Goal: Transaction & Acquisition: Subscribe to service/newsletter

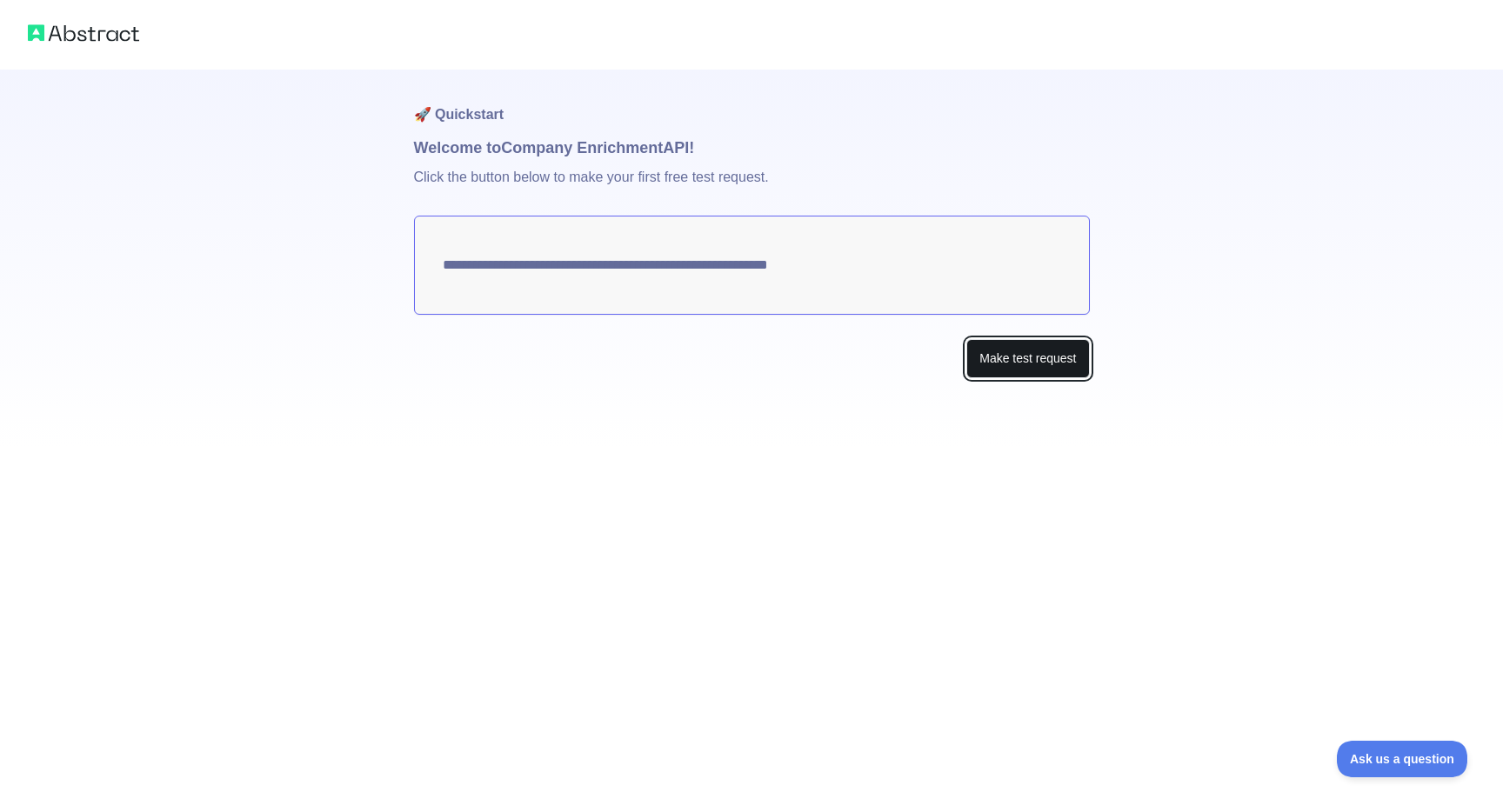
click at [996, 363] on button "Make test request" at bounding box center [1028, 359] width 122 height 39
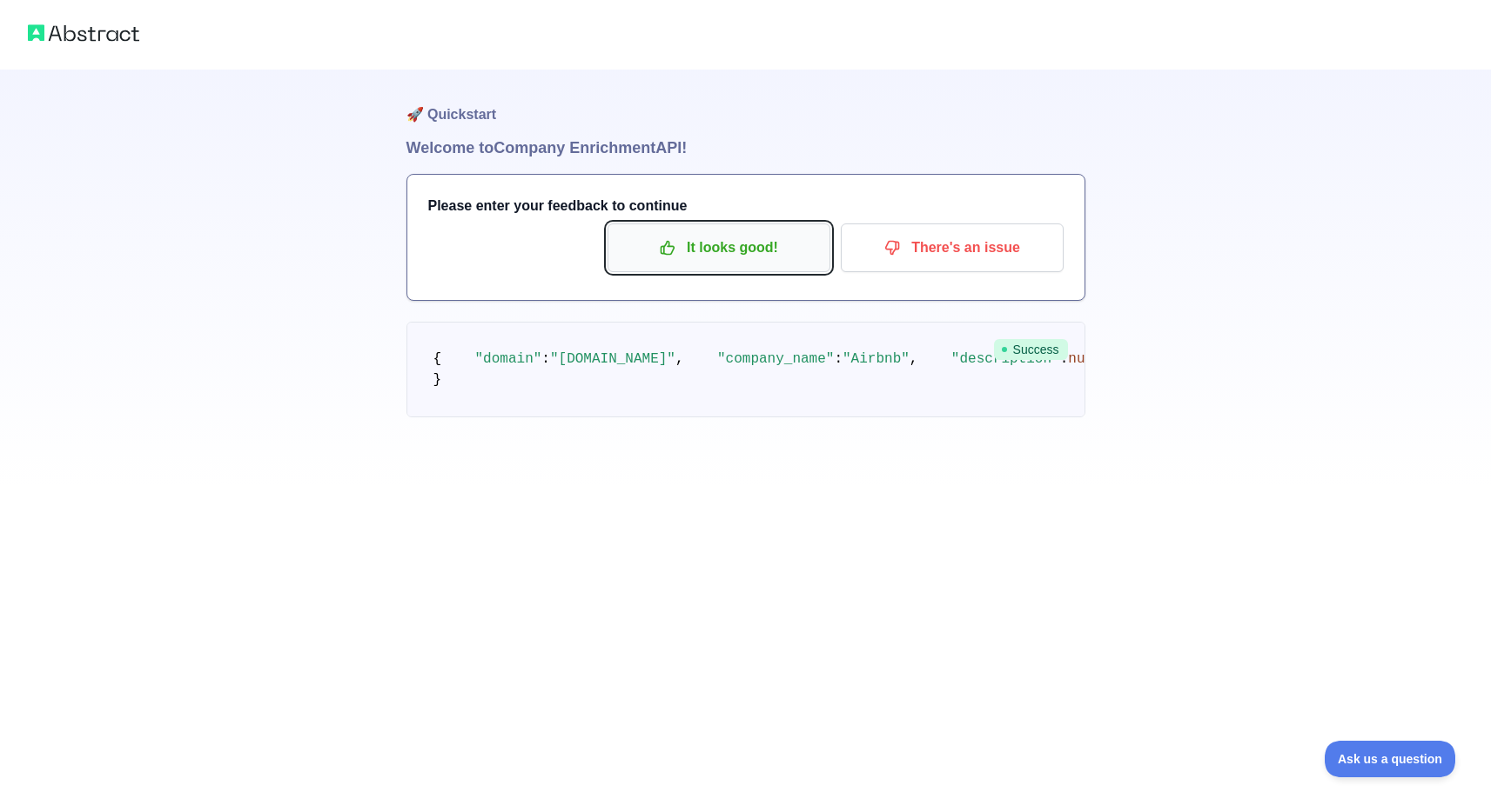
click at [772, 253] on p "It looks good!" at bounding box center [718, 247] width 197 height 29
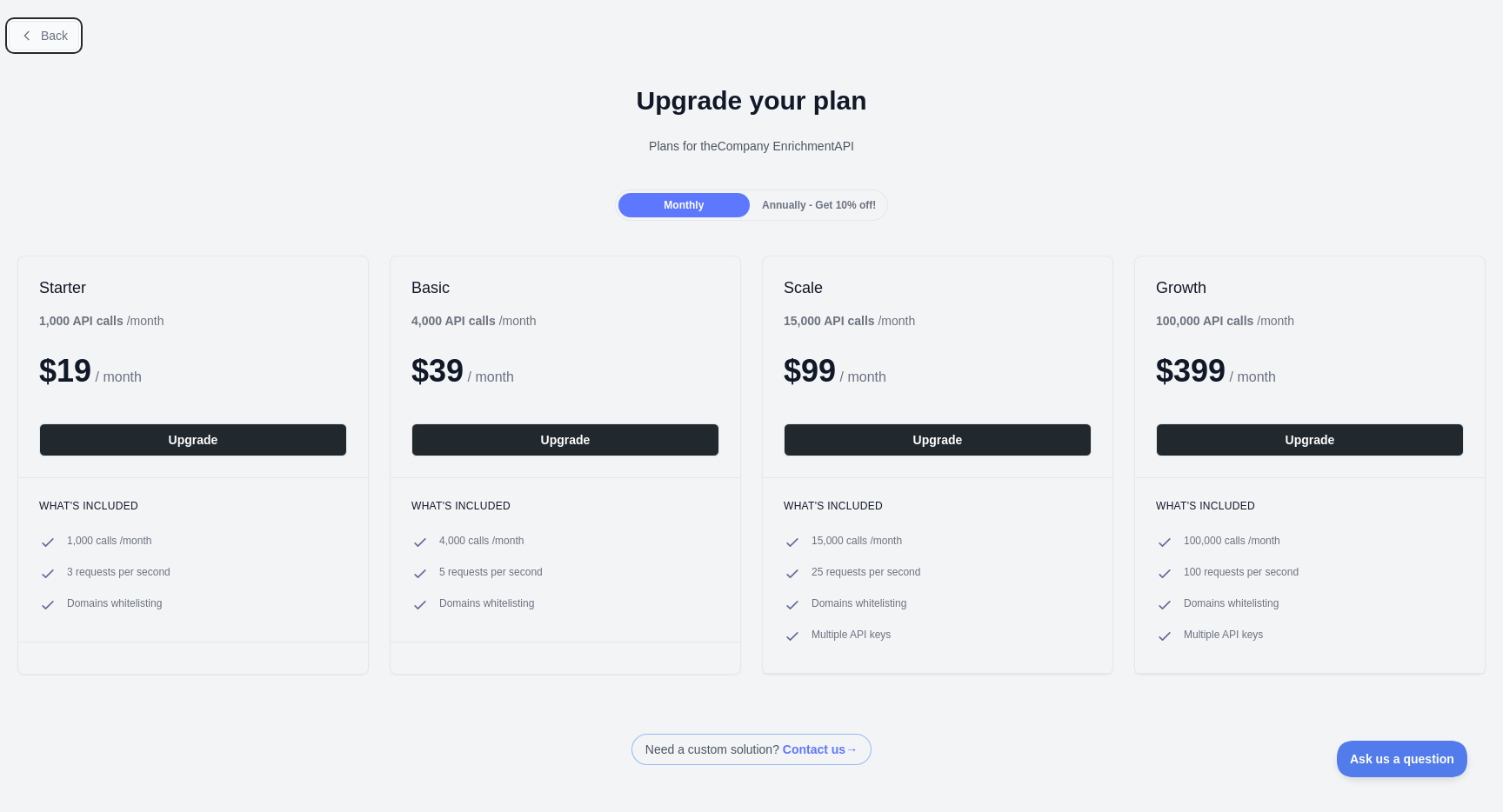
click at [24, 27] on button "Back" at bounding box center [44, 36] width 71 height 29
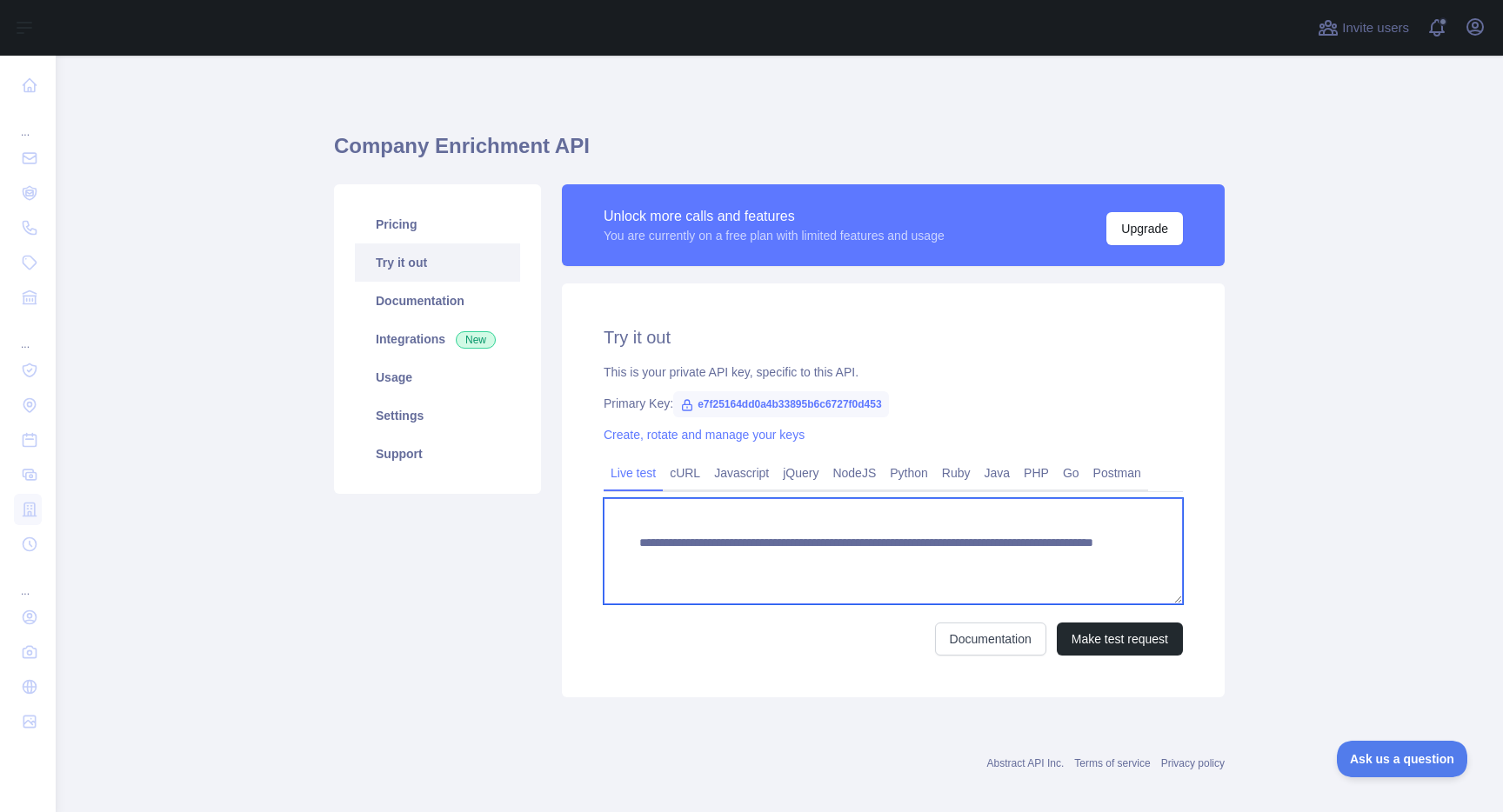
click at [965, 562] on textarea "**********" at bounding box center [893, 551] width 579 height 106
click at [979, 557] on textarea "**********" at bounding box center [893, 551] width 579 height 106
click at [979, 556] on textarea "**********" at bounding box center [893, 551] width 579 height 106
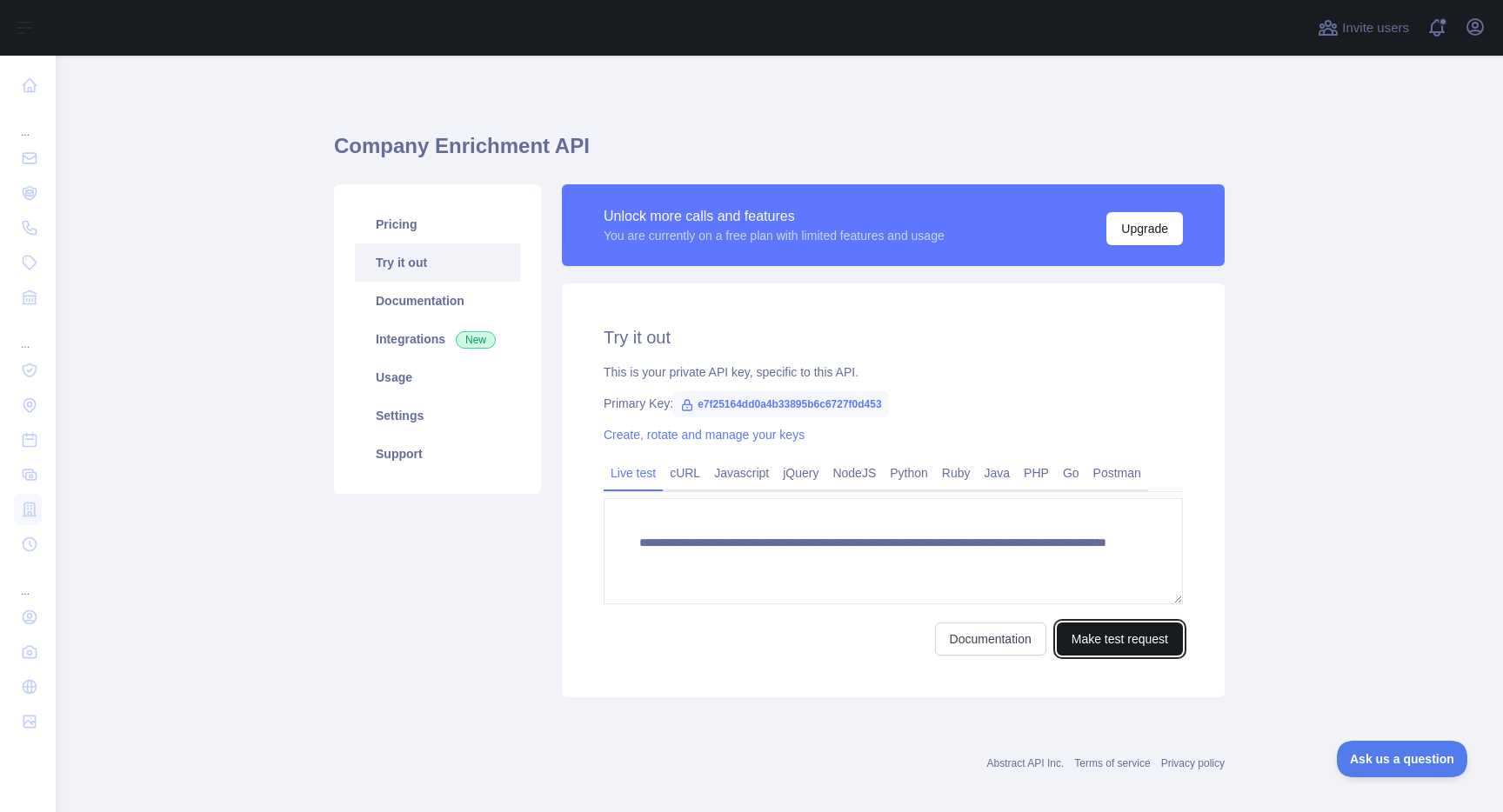
click at [1091, 635] on button "Make test request" at bounding box center [1120, 639] width 126 height 33
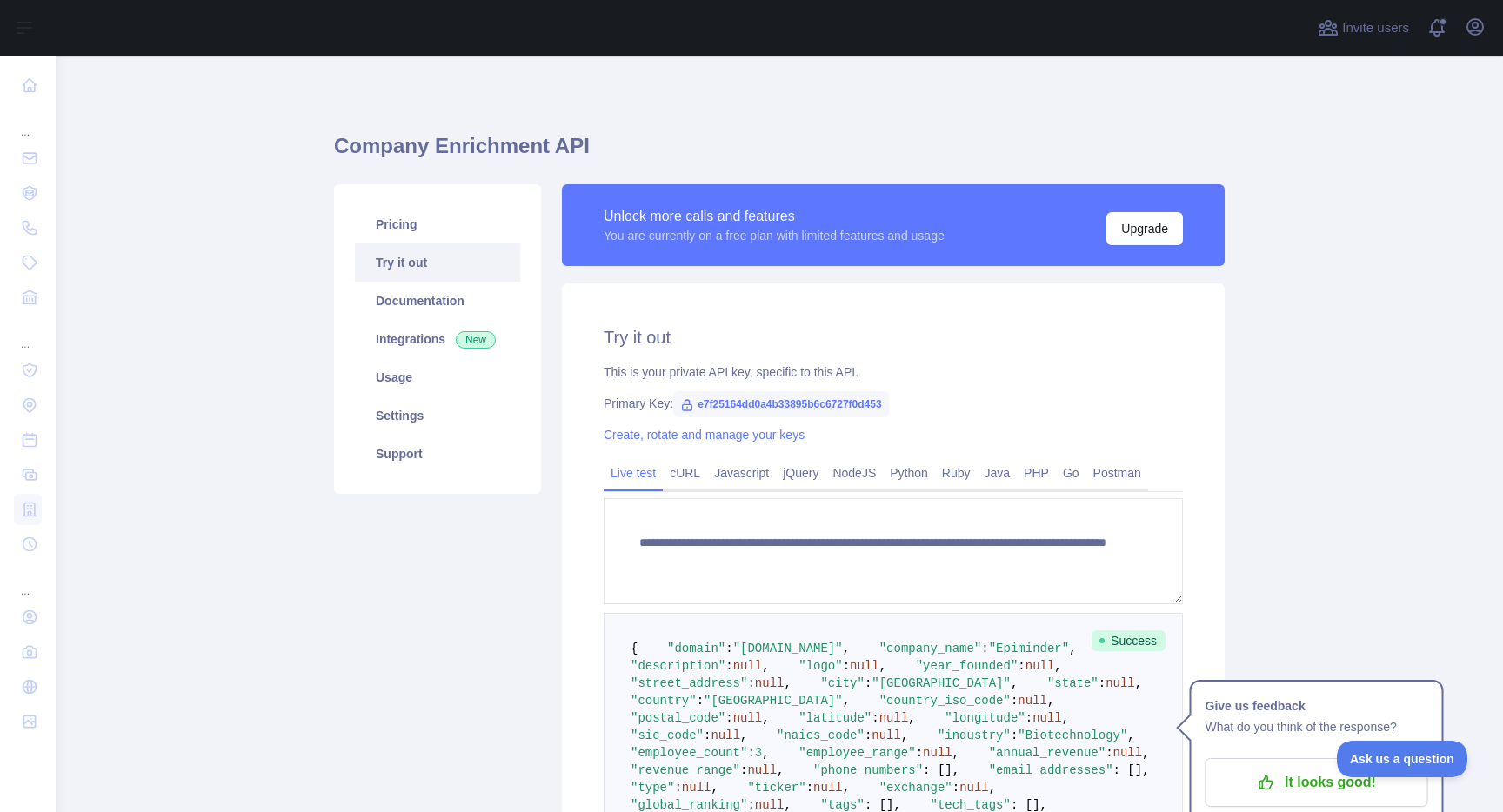
scroll to position [70, 0]
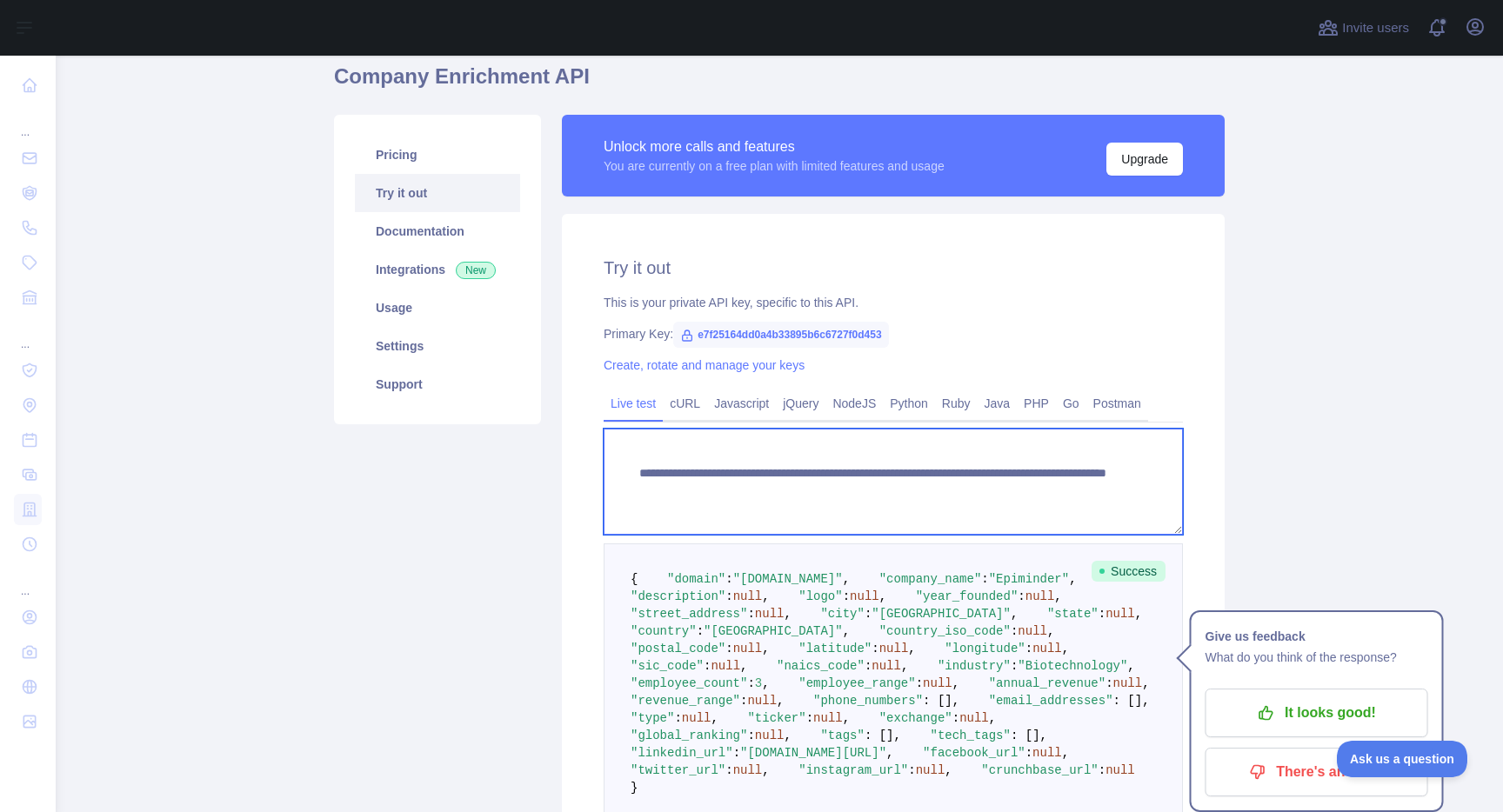
click at [999, 482] on textarea "**********" at bounding box center [893, 481] width 579 height 106
click at [1000, 492] on textarea "**********" at bounding box center [893, 481] width 579 height 106
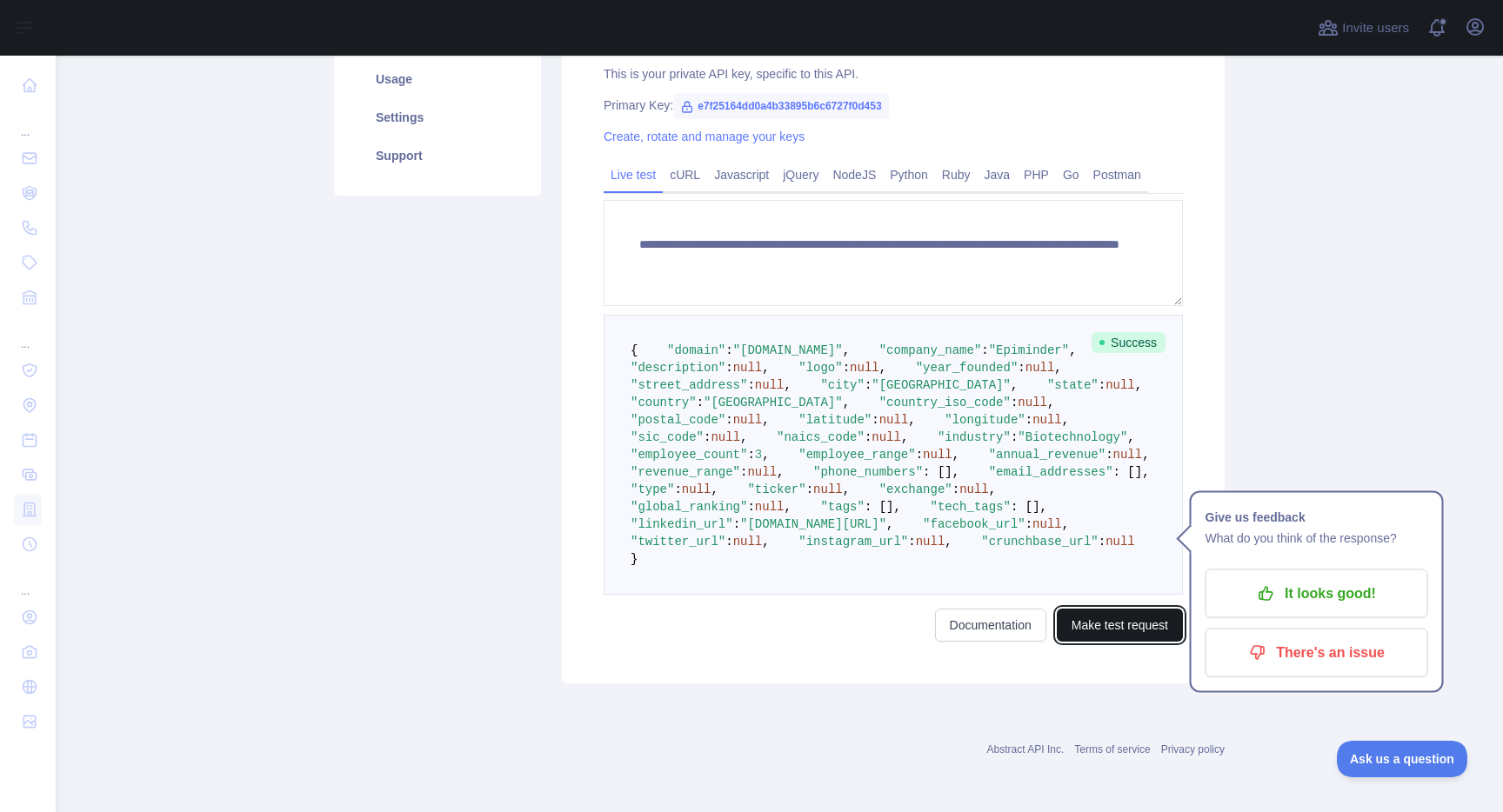
click at [1128, 630] on button "Make test request" at bounding box center [1120, 626] width 126 height 33
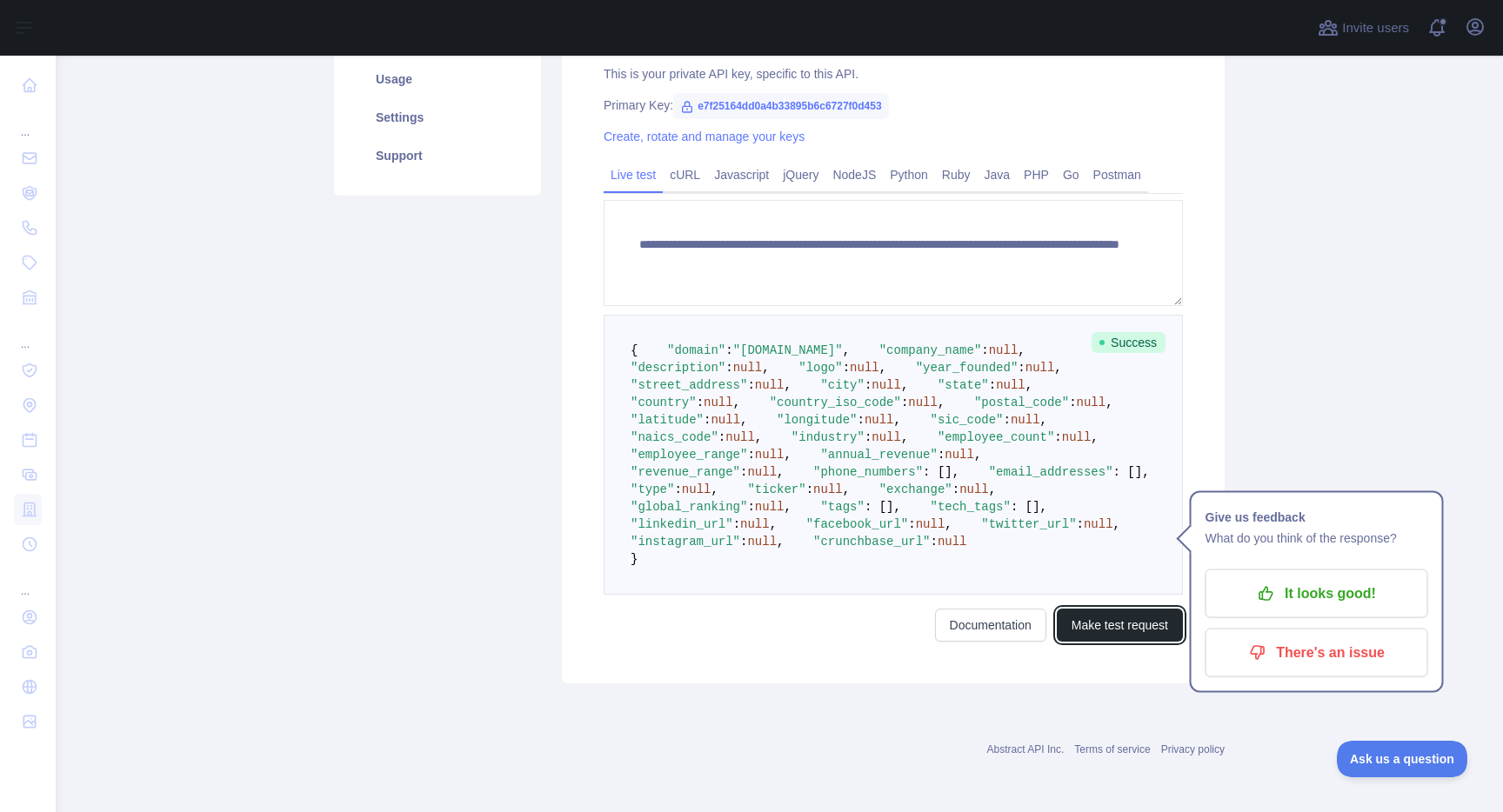
scroll to position [341, 0]
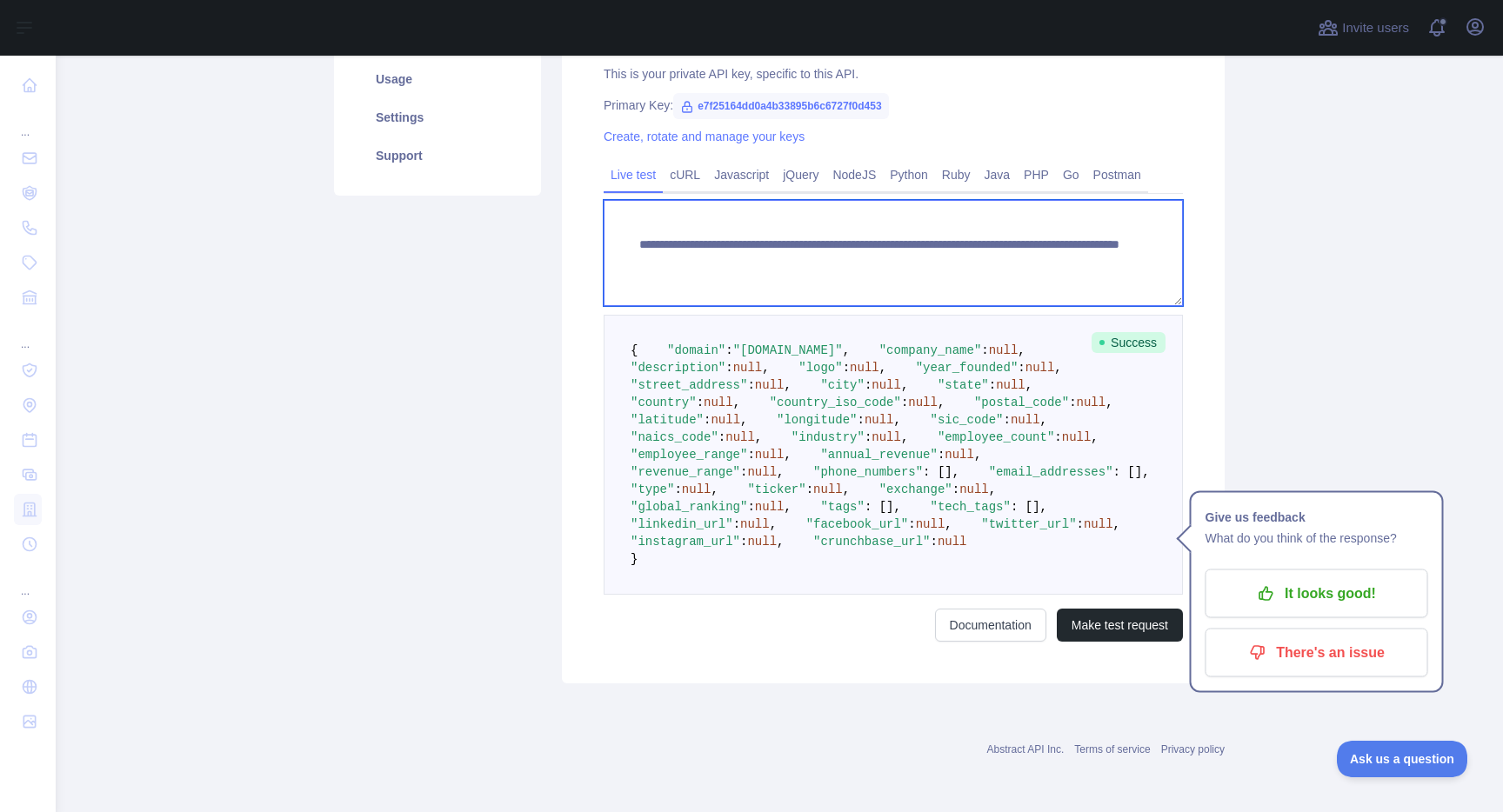
click at [1003, 219] on textarea "**********" at bounding box center [893, 252] width 579 height 106
click at [1009, 219] on textarea "**********" at bounding box center [893, 252] width 579 height 106
type textarea "**********"
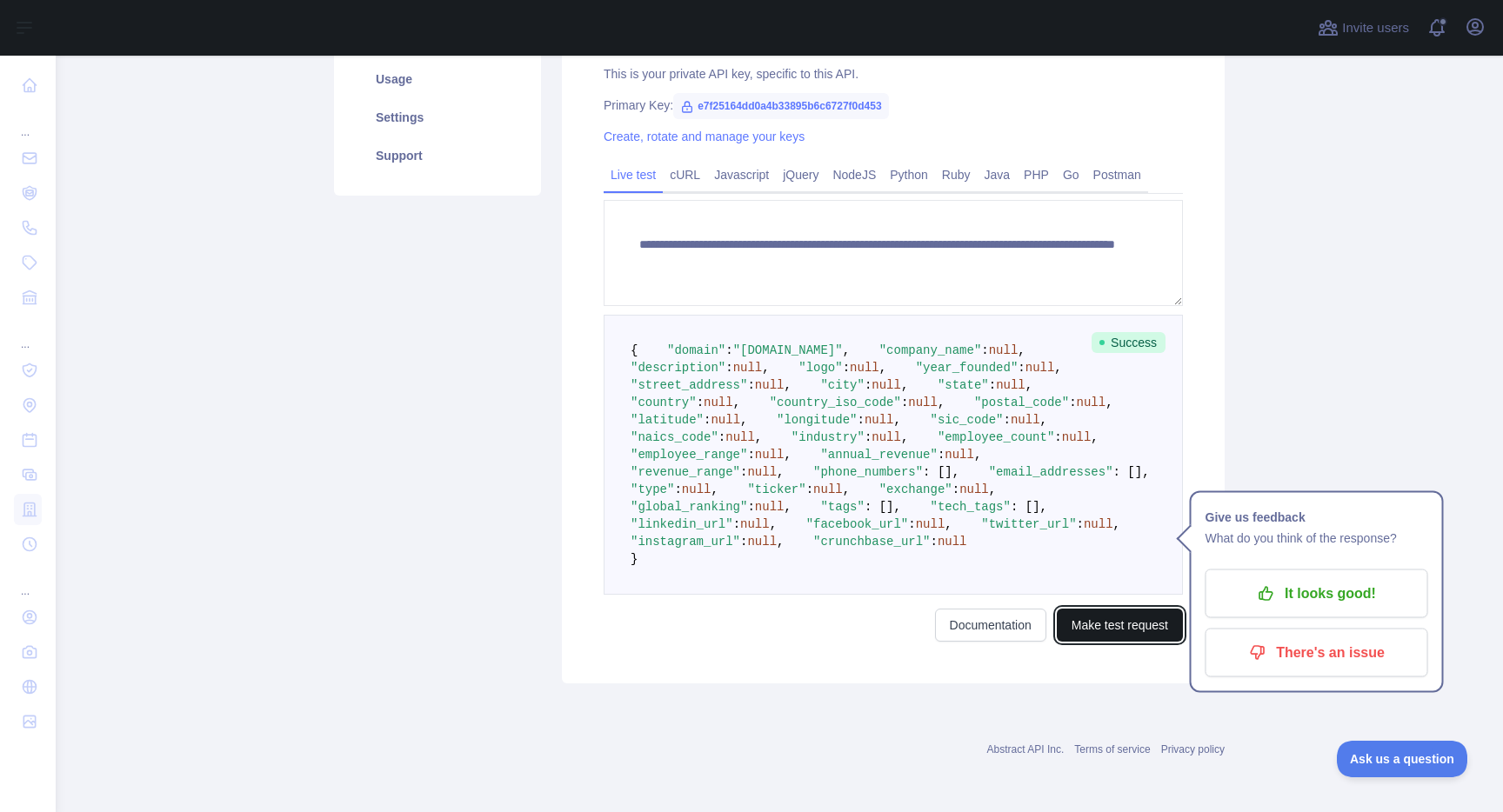
click at [1132, 609] on button "Make test request" at bounding box center [1120, 626] width 126 height 33
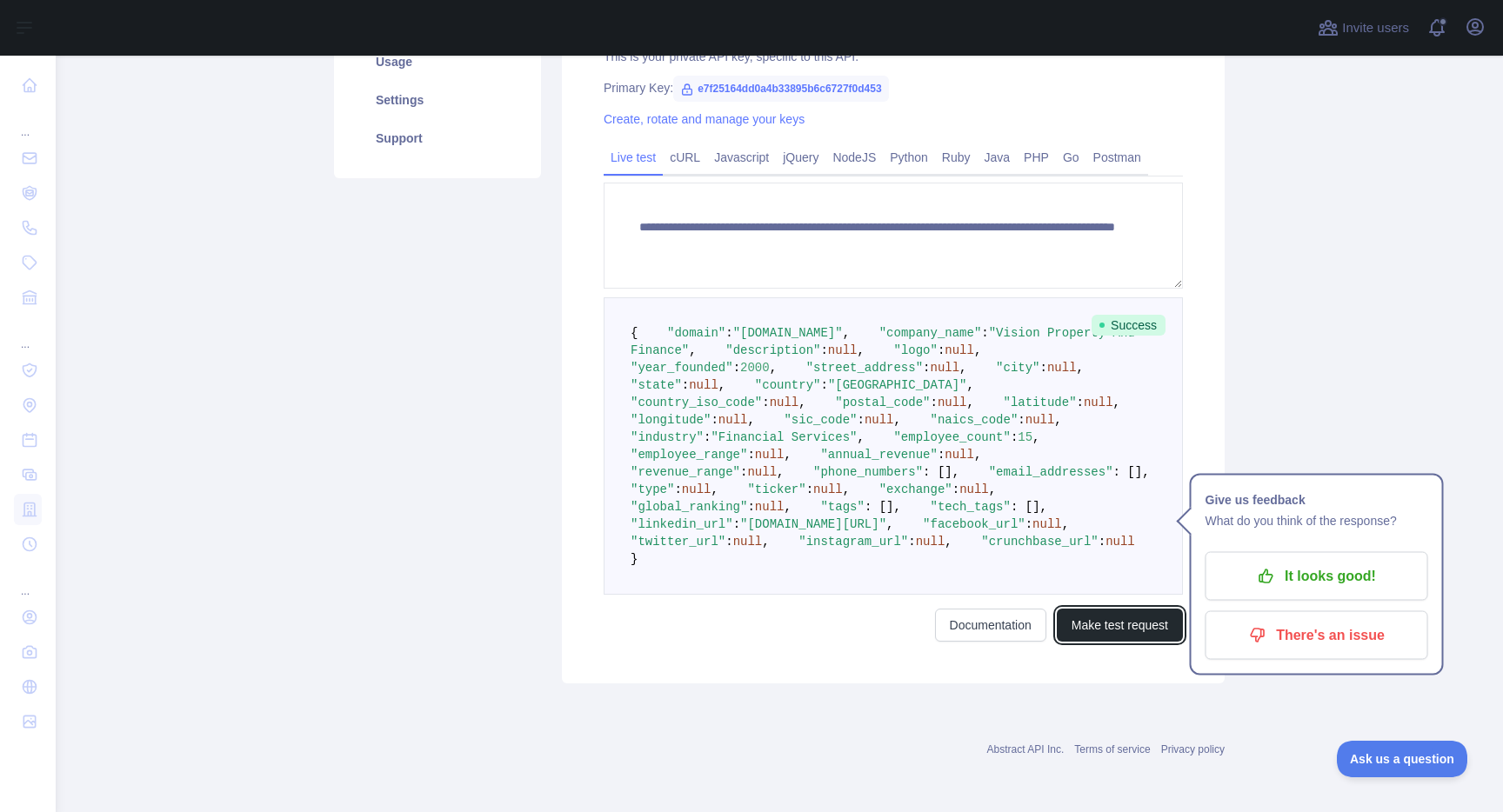
scroll to position [0, 0]
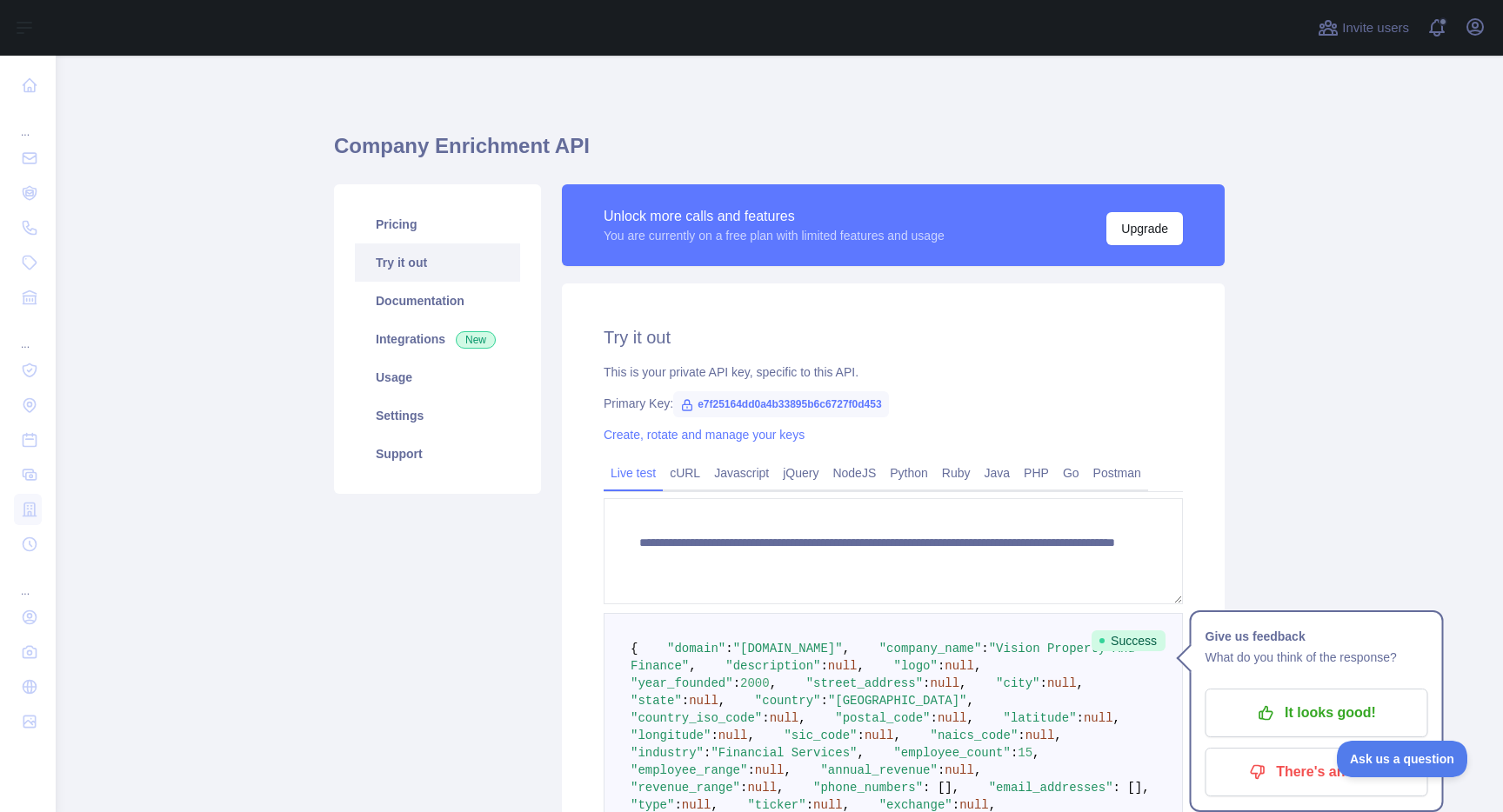
click at [1285, 525] on main "**********" at bounding box center [779, 434] width 1448 height 757
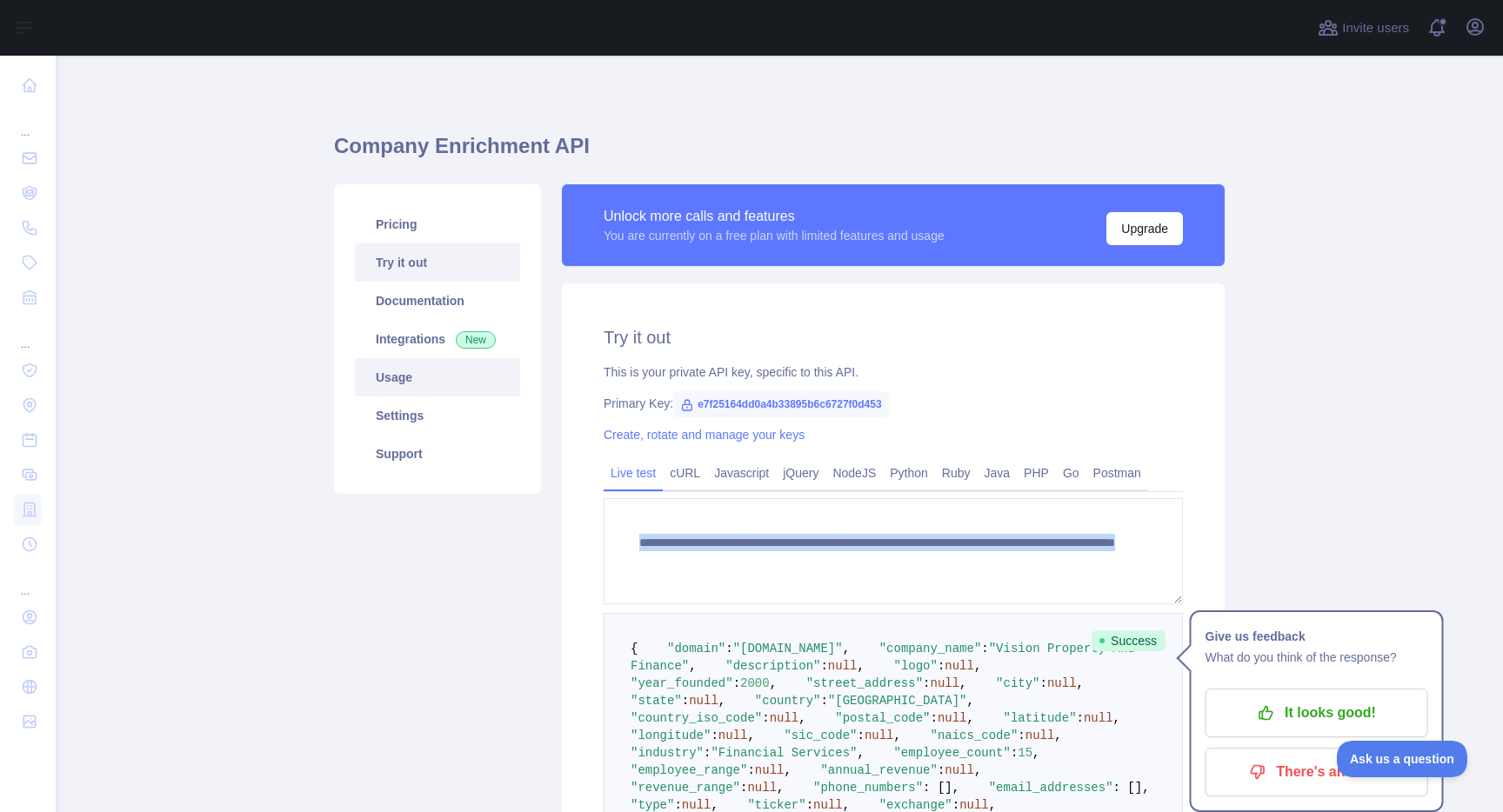
click at [419, 382] on link "Usage" at bounding box center [438, 376] width 165 height 38
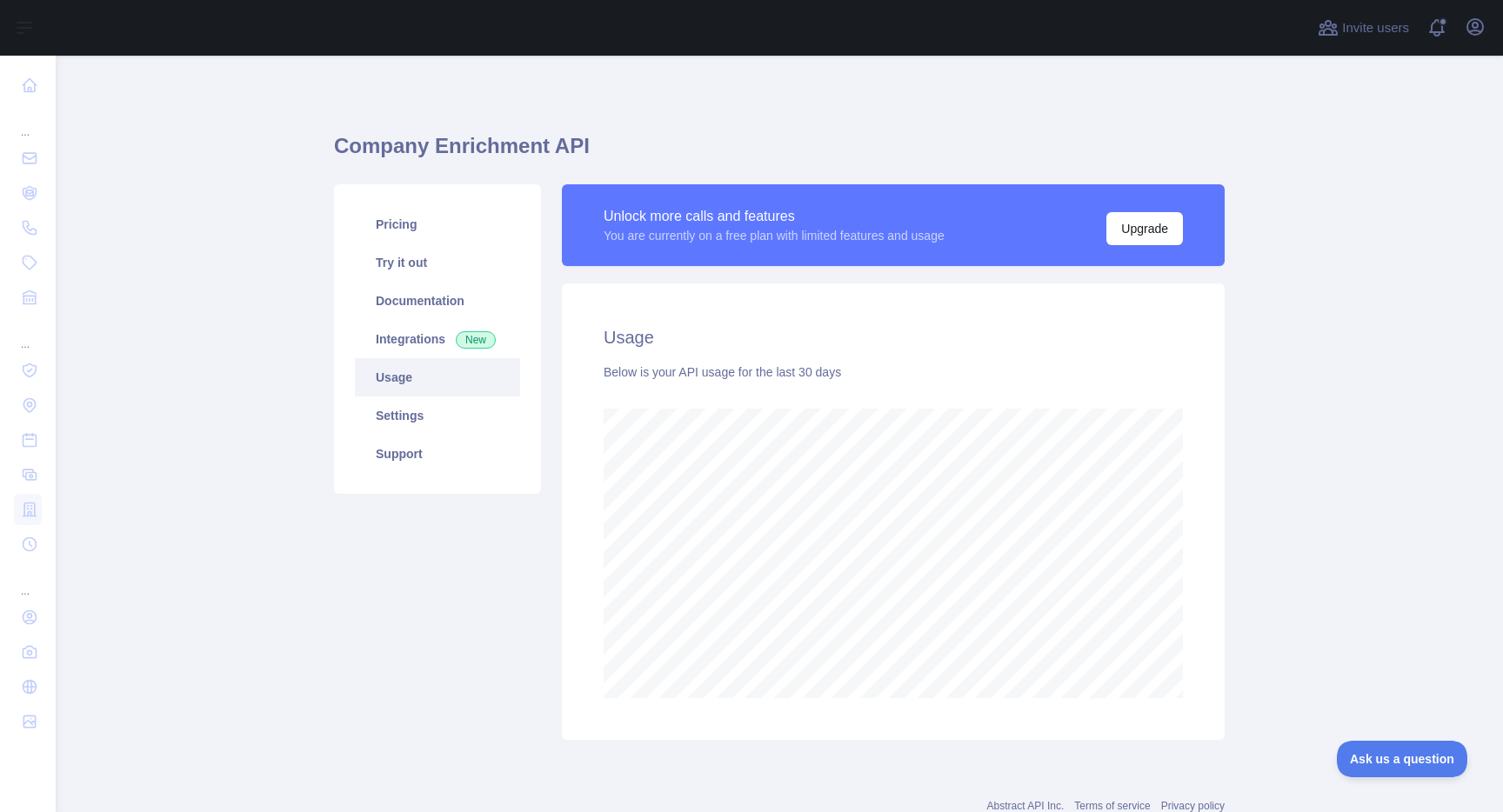
scroll to position [56, 0]
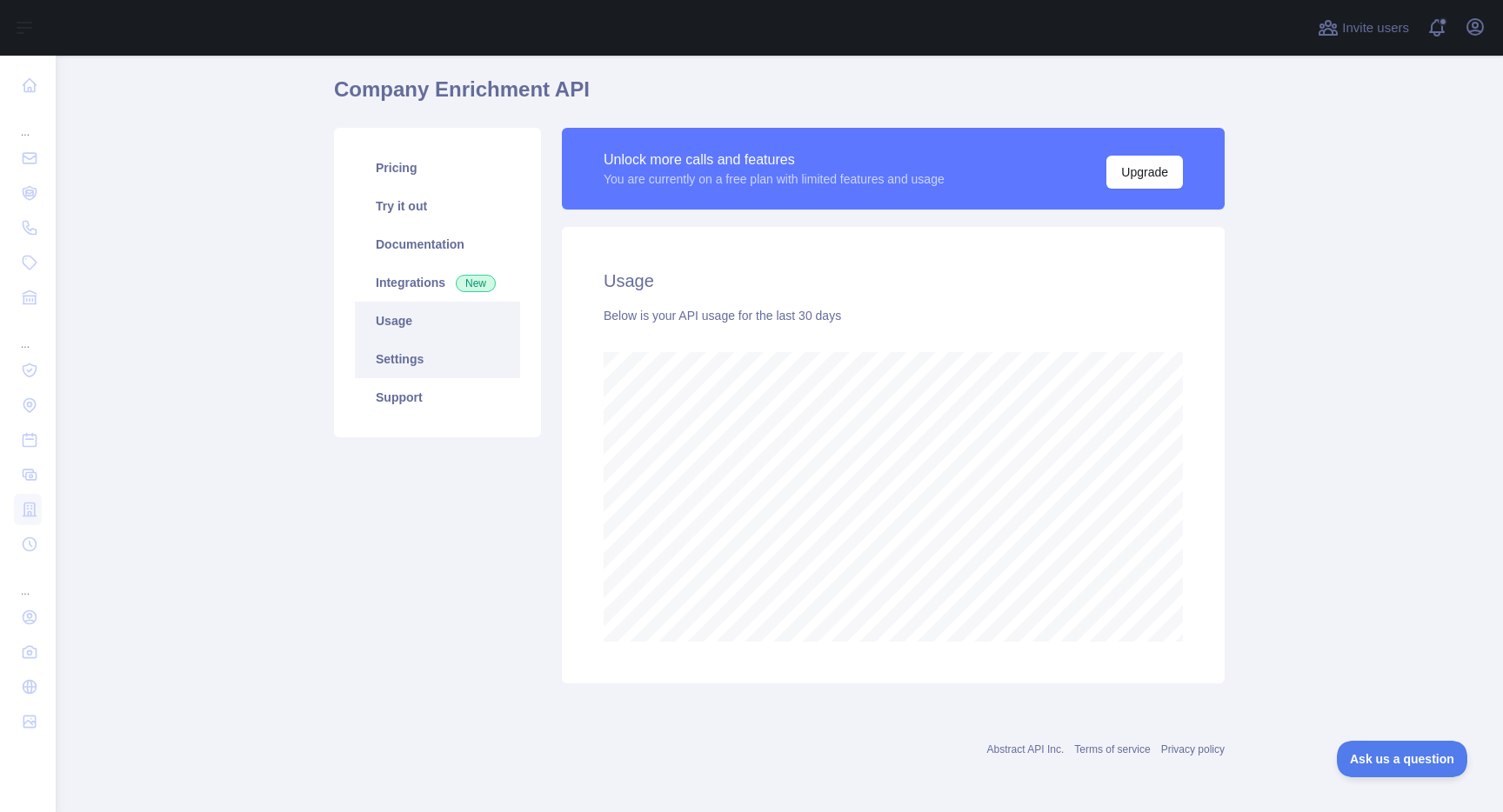
click at [391, 364] on link "Settings" at bounding box center [438, 359] width 165 height 38
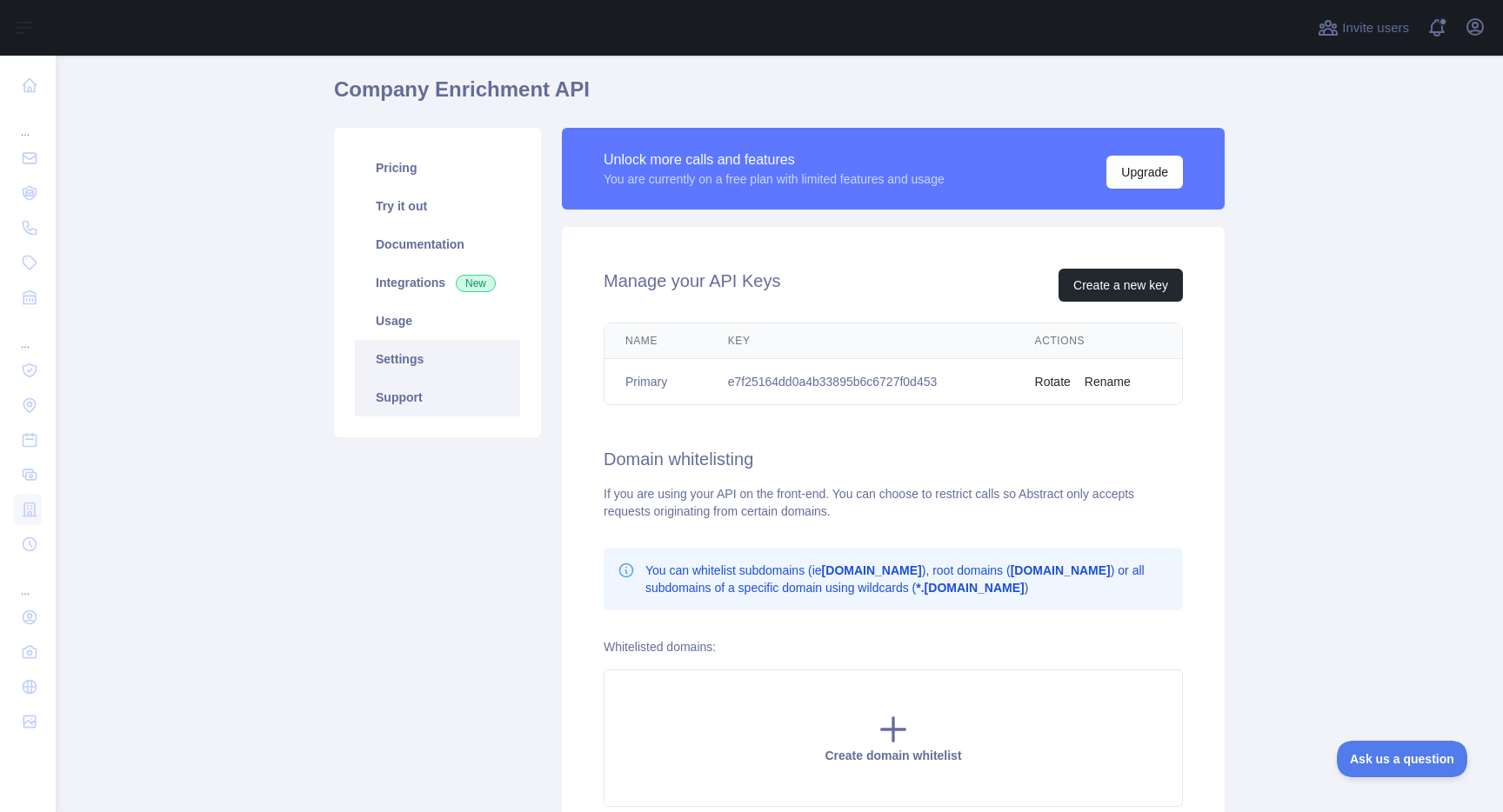
click at [404, 394] on link "Support" at bounding box center [438, 397] width 165 height 38
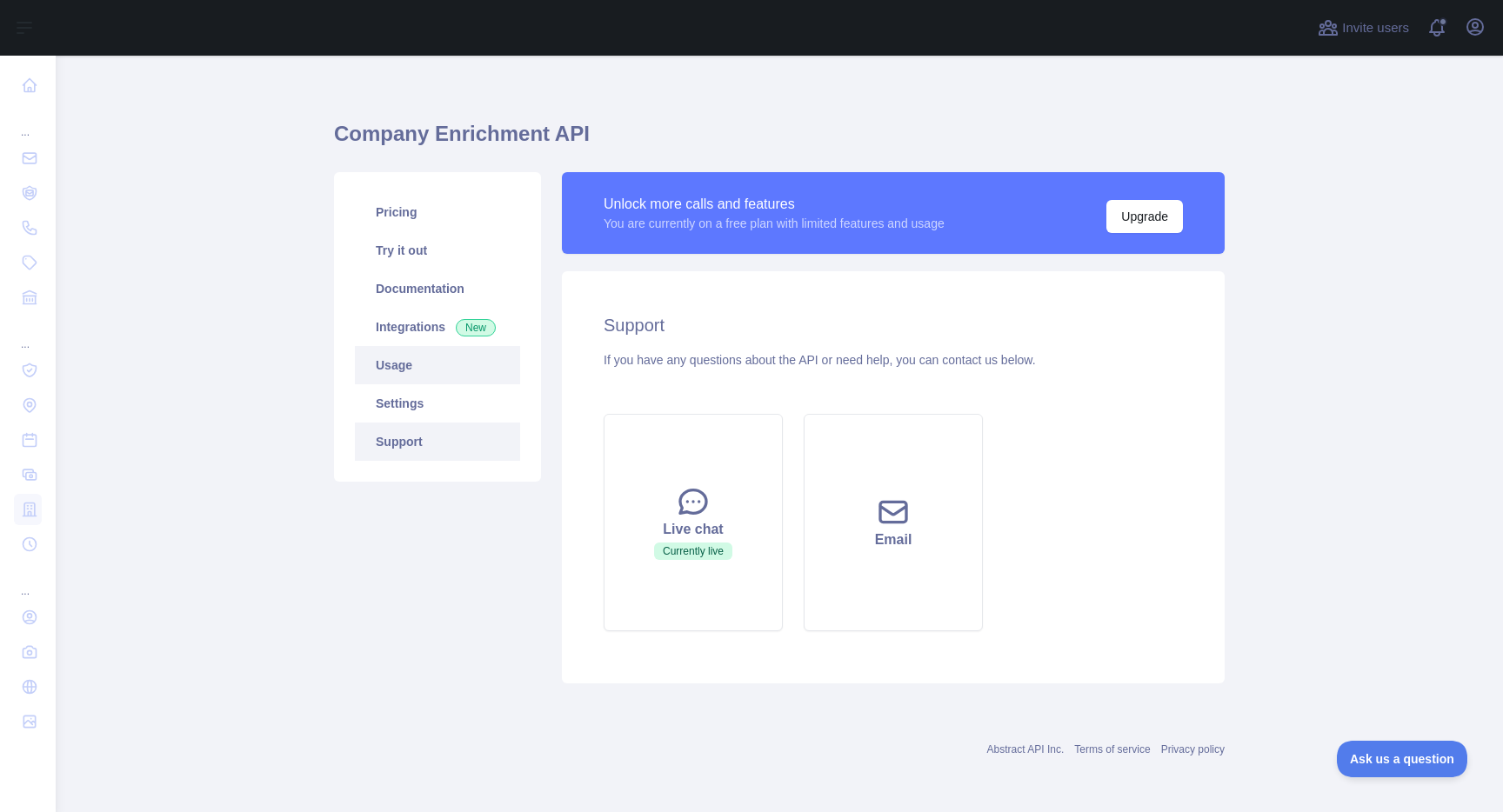
click at [409, 371] on link "Usage" at bounding box center [438, 365] width 165 height 38
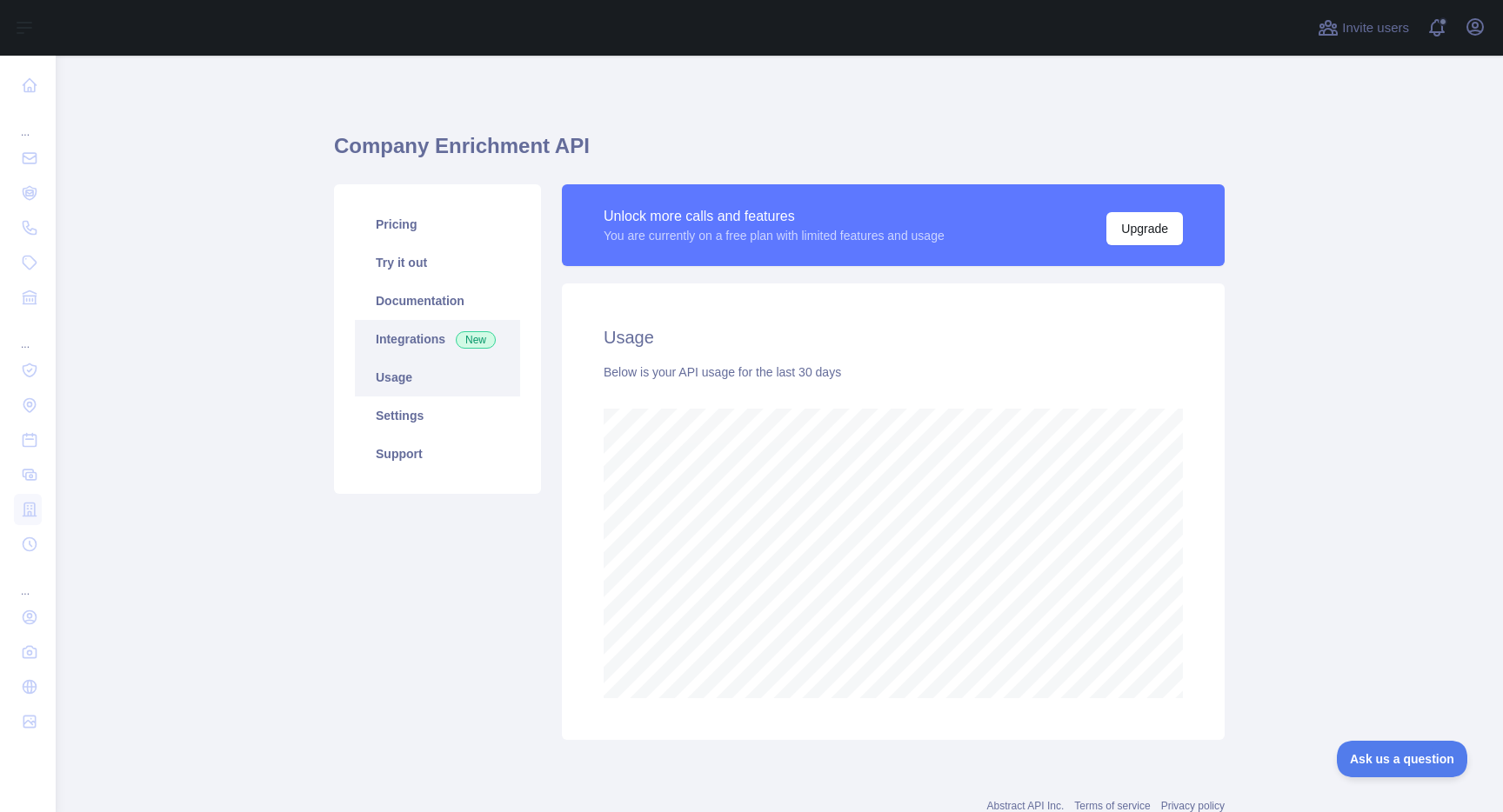
scroll to position [757, 1434]
click at [417, 339] on link "Integrations New" at bounding box center [438, 339] width 165 height 38
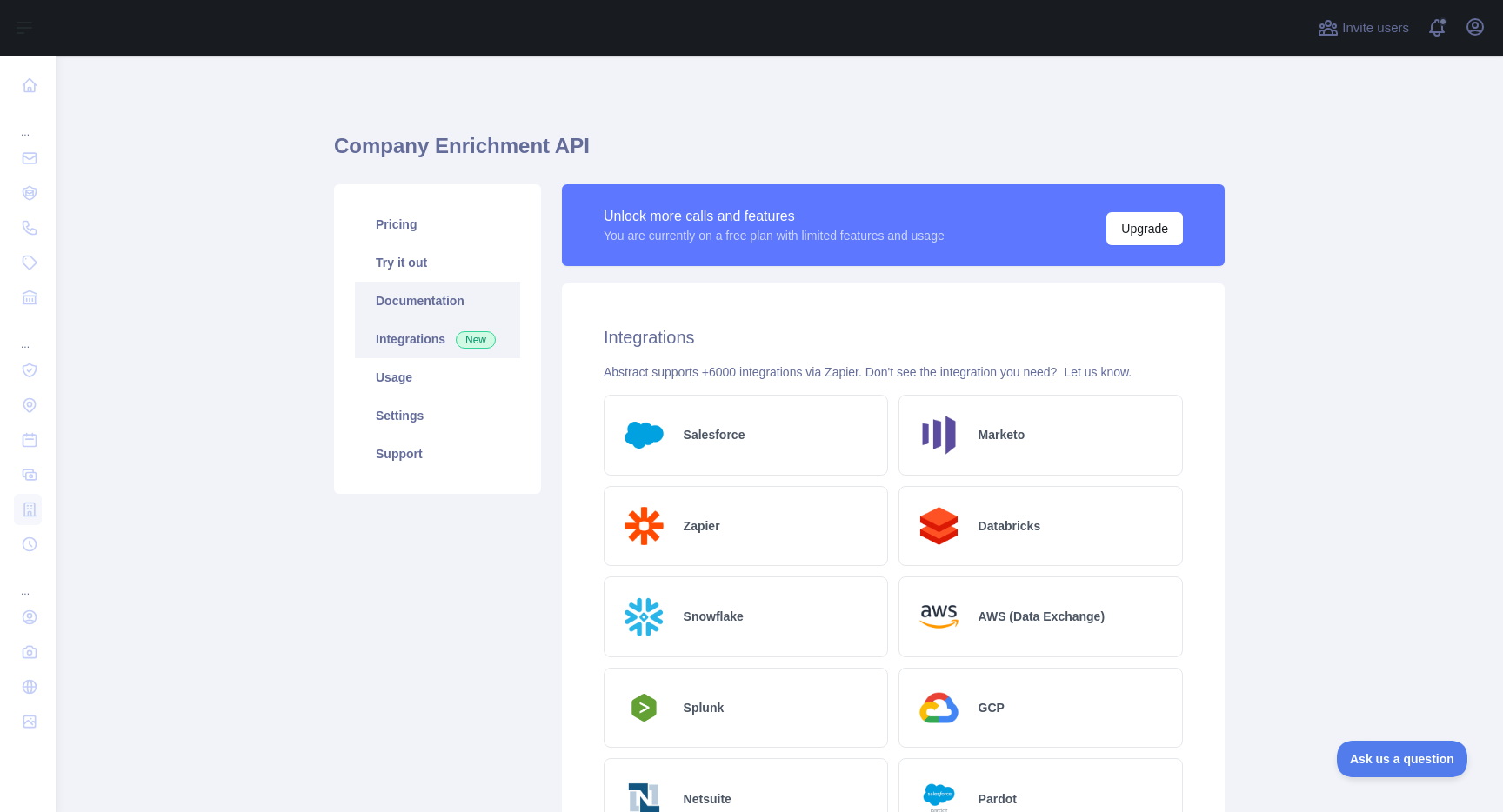
click at [420, 301] on link "Documentation" at bounding box center [438, 300] width 165 height 38
click at [405, 410] on link "Settings" at bounding box center [438, 415] width 165 height 38
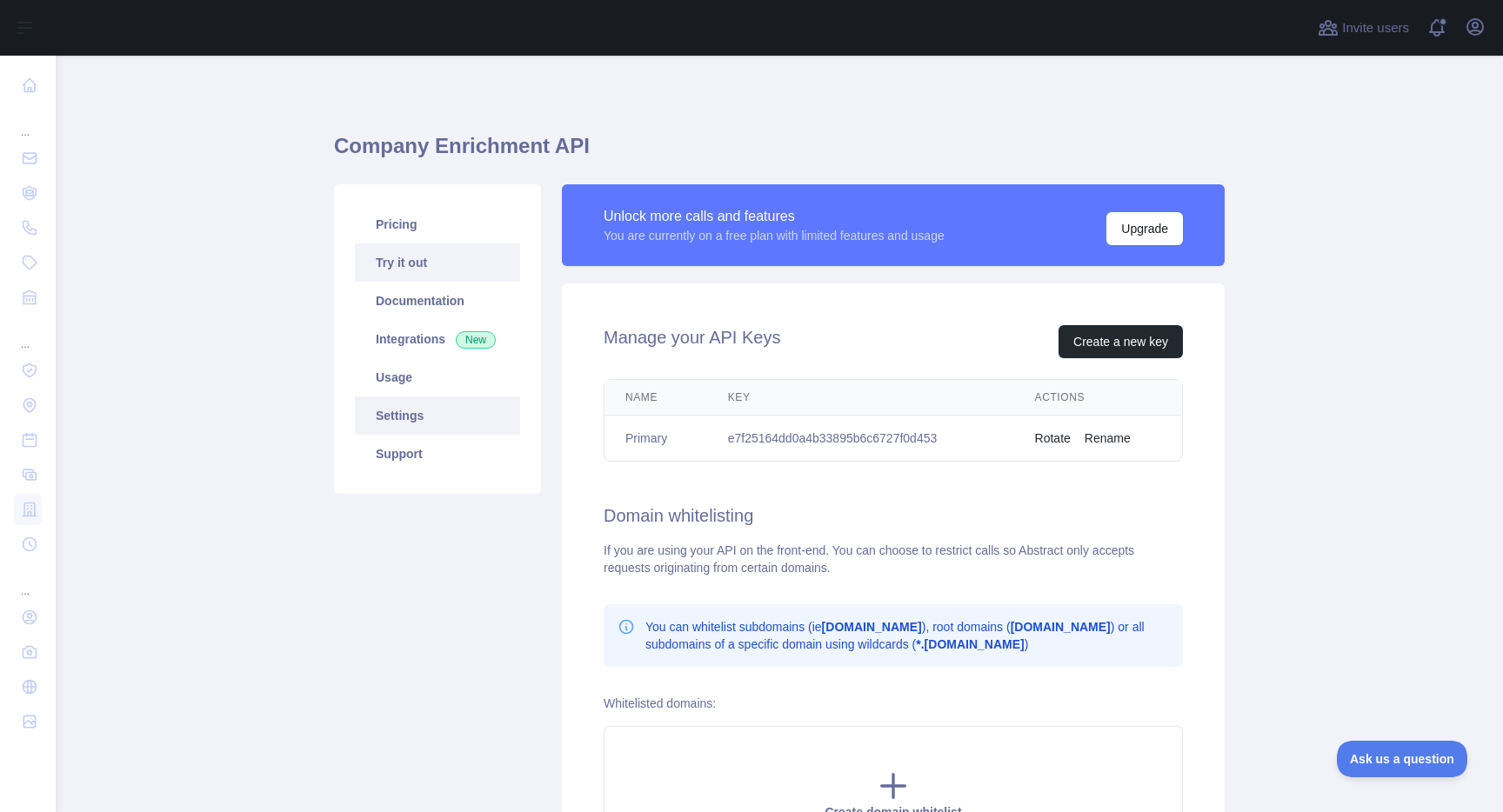
click at [447, 271] on link "Try it out" at bounding box center [438, 262] width 165 height 38
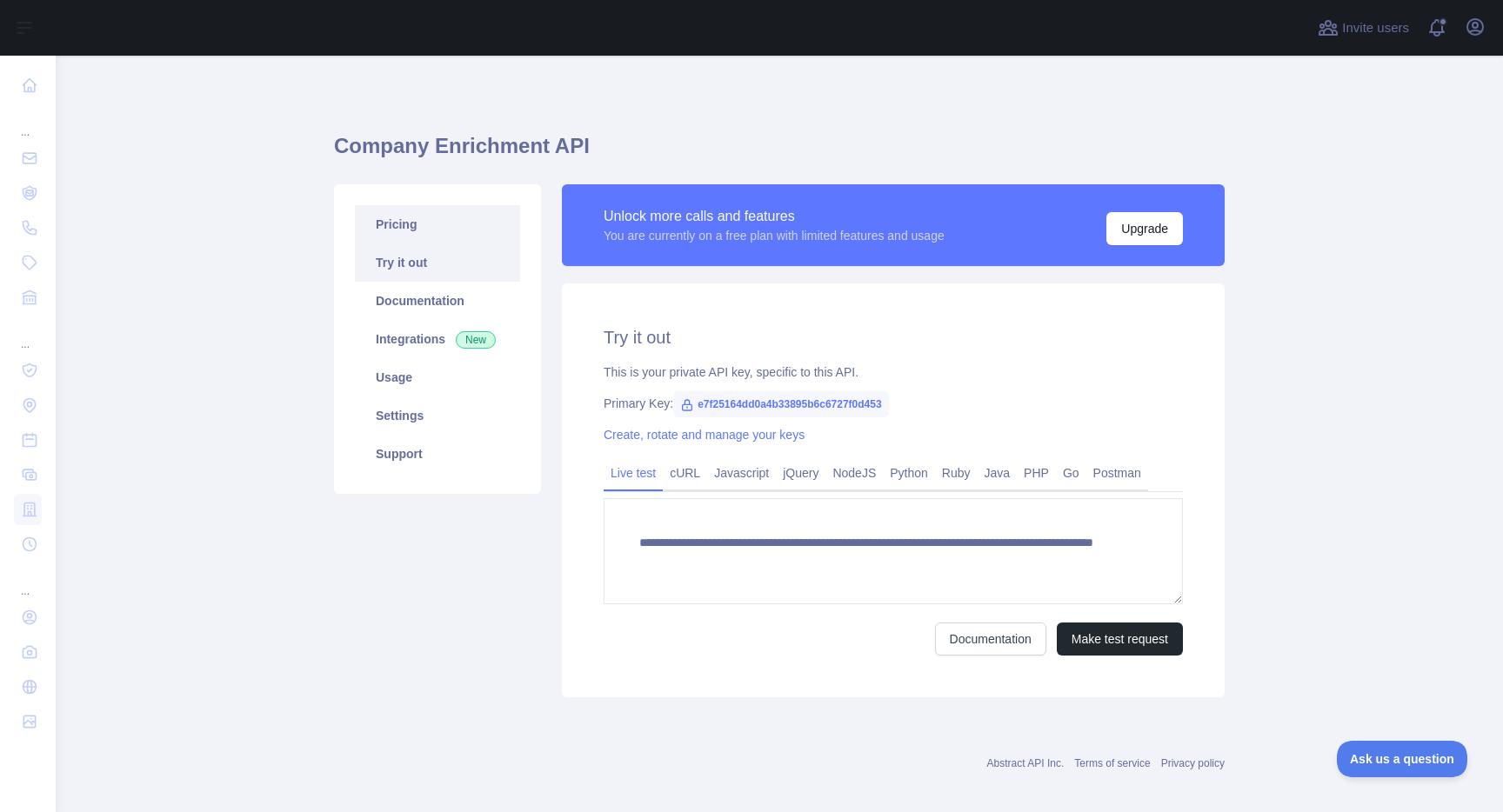
click at [447, 222] on link "Pricing" at bounding box center [438, 224] width 165 height 38
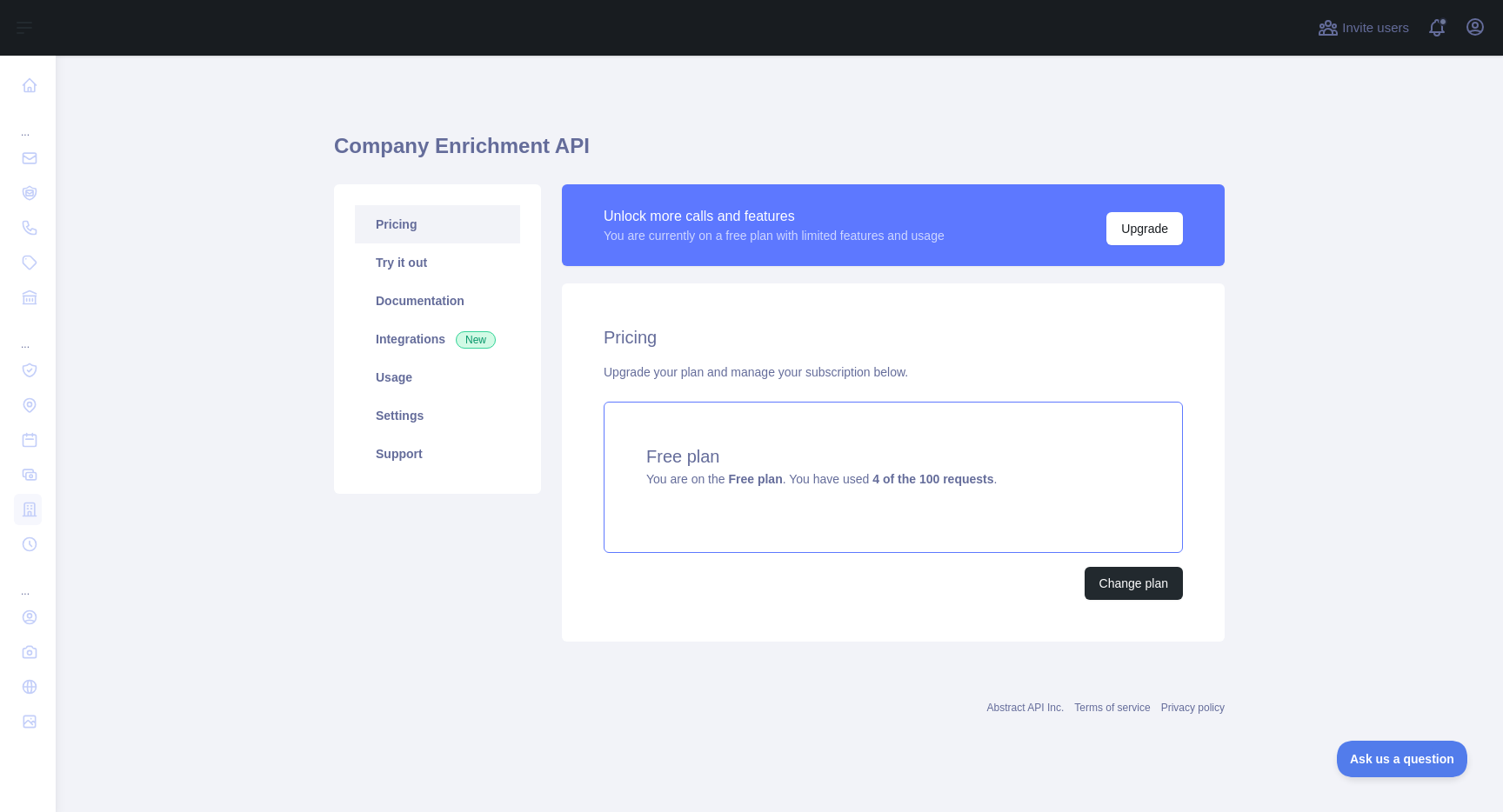
click at [768, 539] on div "Free plan You are on the Free plan . You have used 4 of the 100 requests ." at bounding box center [893, 477] width 579 height 151
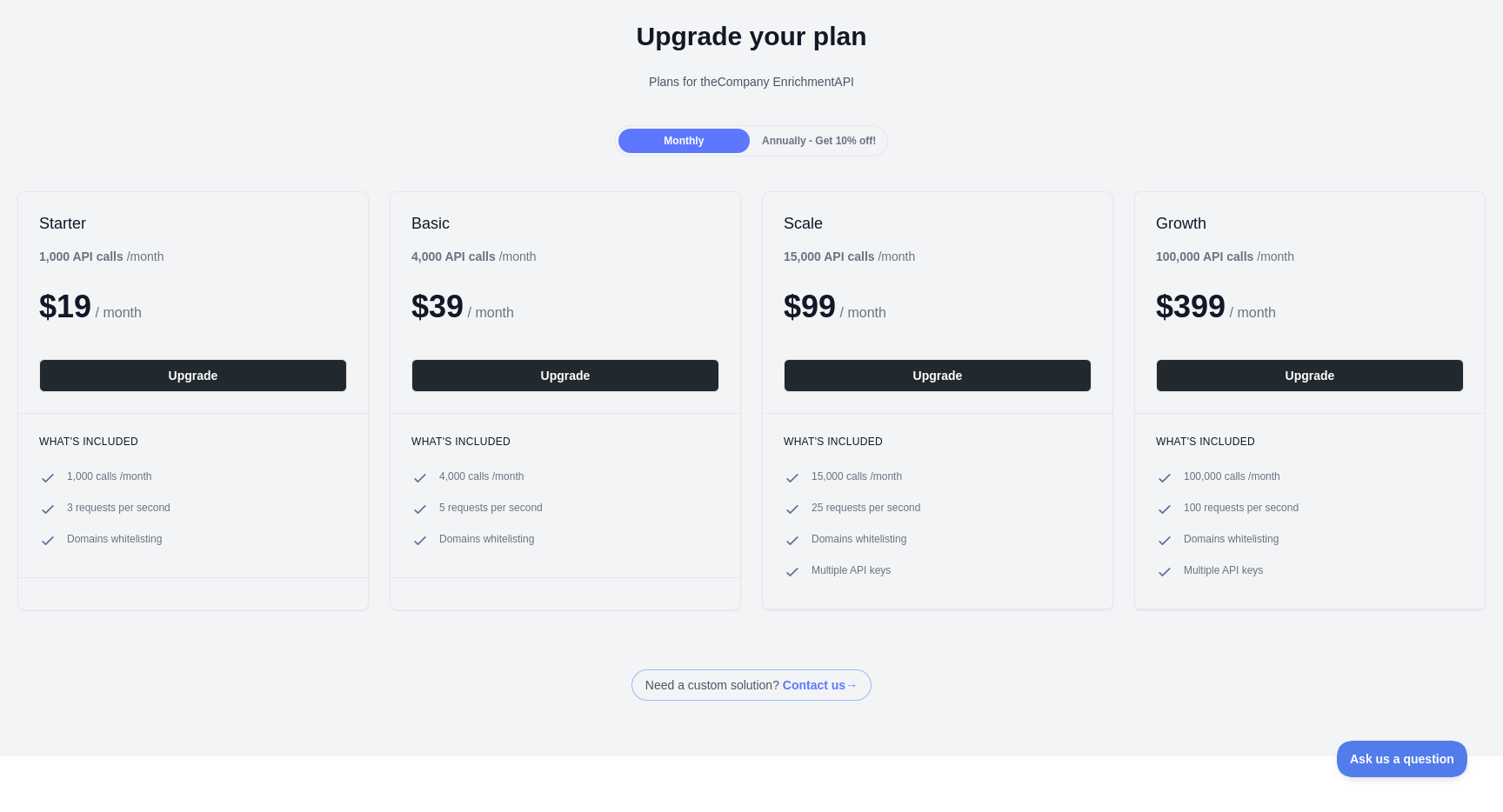
scroll to position [69, 0]
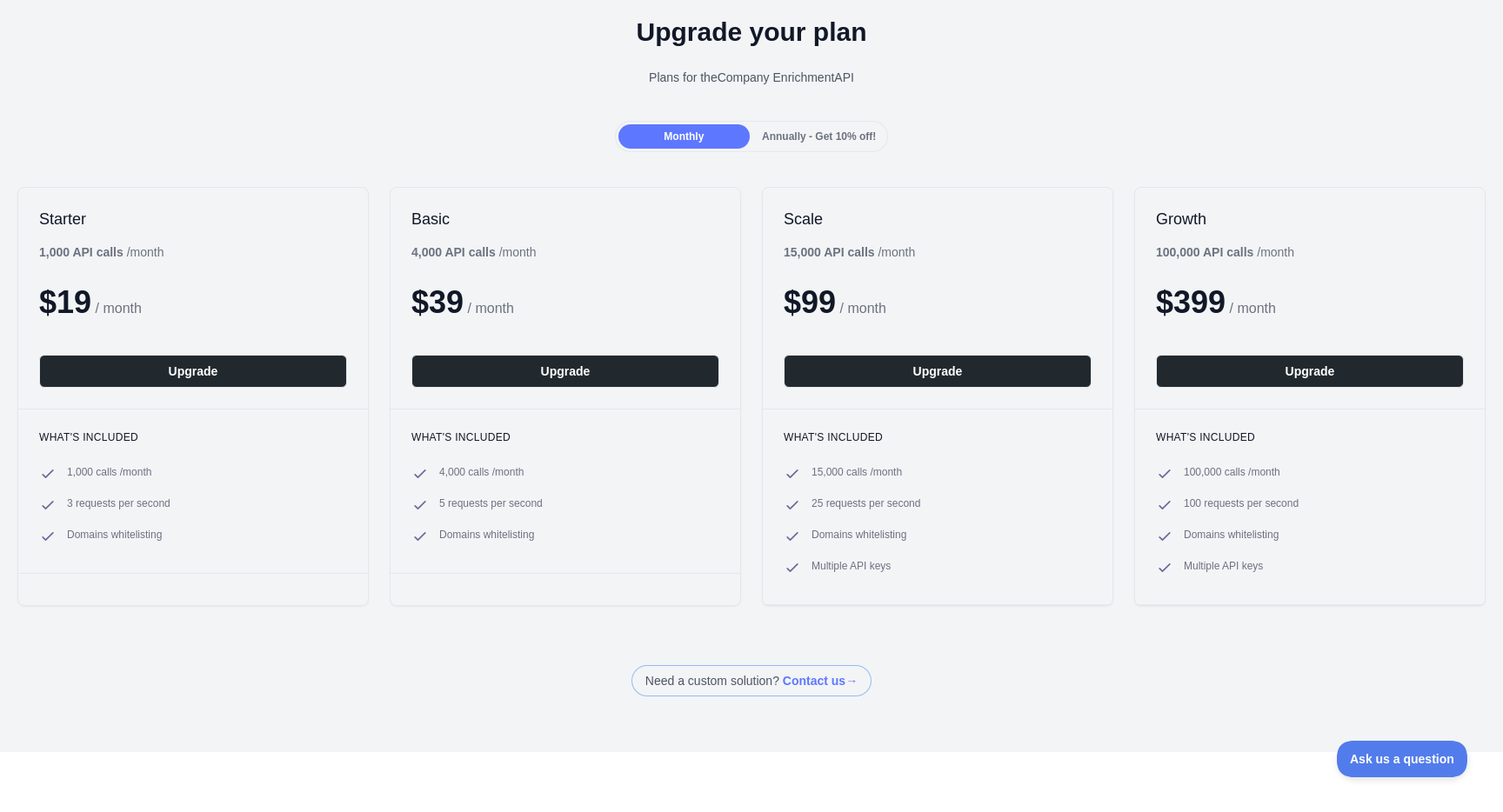
click at [738, 290] on div "Starter 1,000 API calls / month $ 19 / month Upgrade What's included 1,000 call…" at bounding box center [751, 397] width 1503 height 454
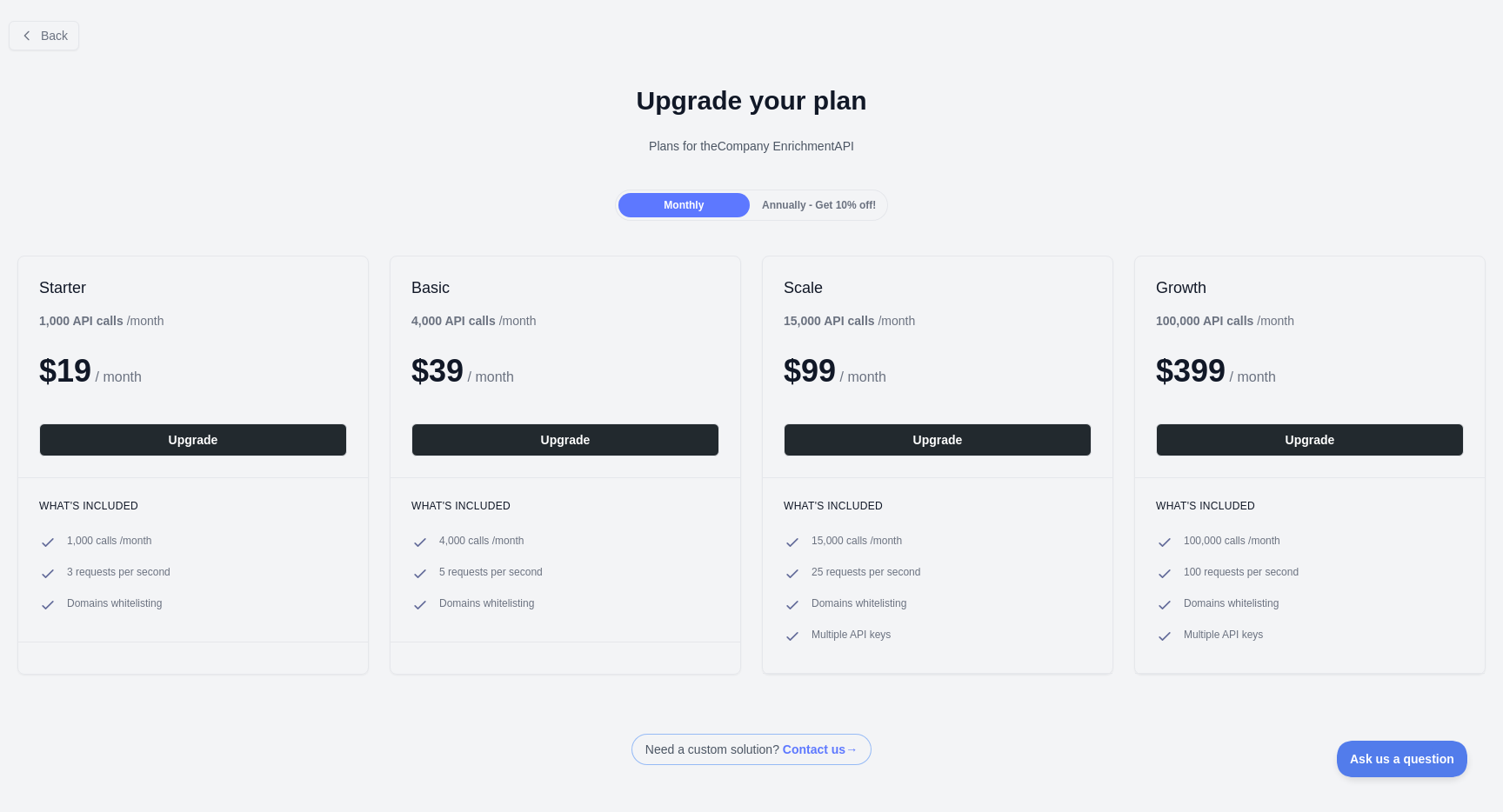
scroll to position [11, 0]
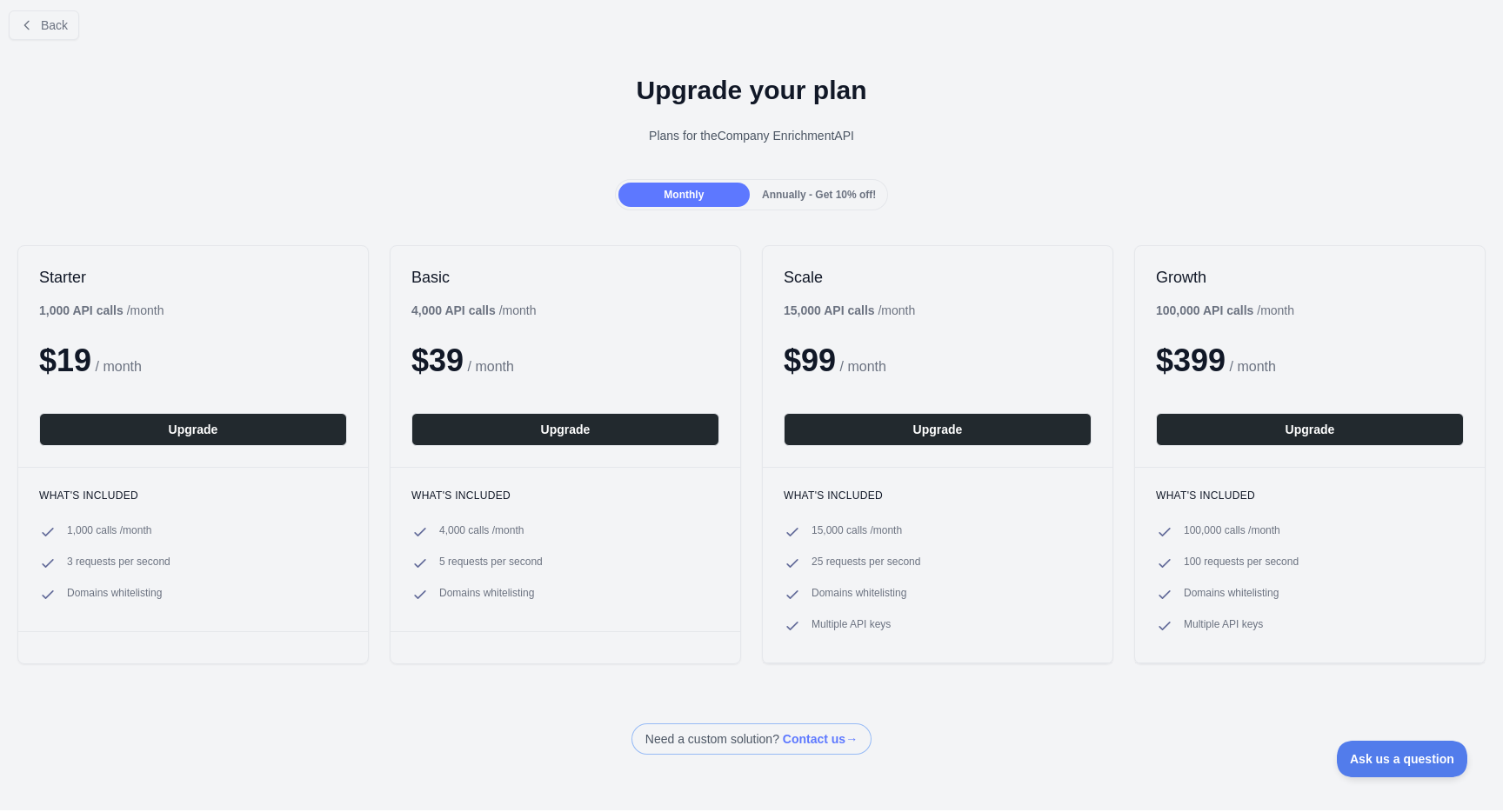
click at [753, 198] on div "Annually - Get 10% off!" at bounding box center [818, 194] width 131 height 24
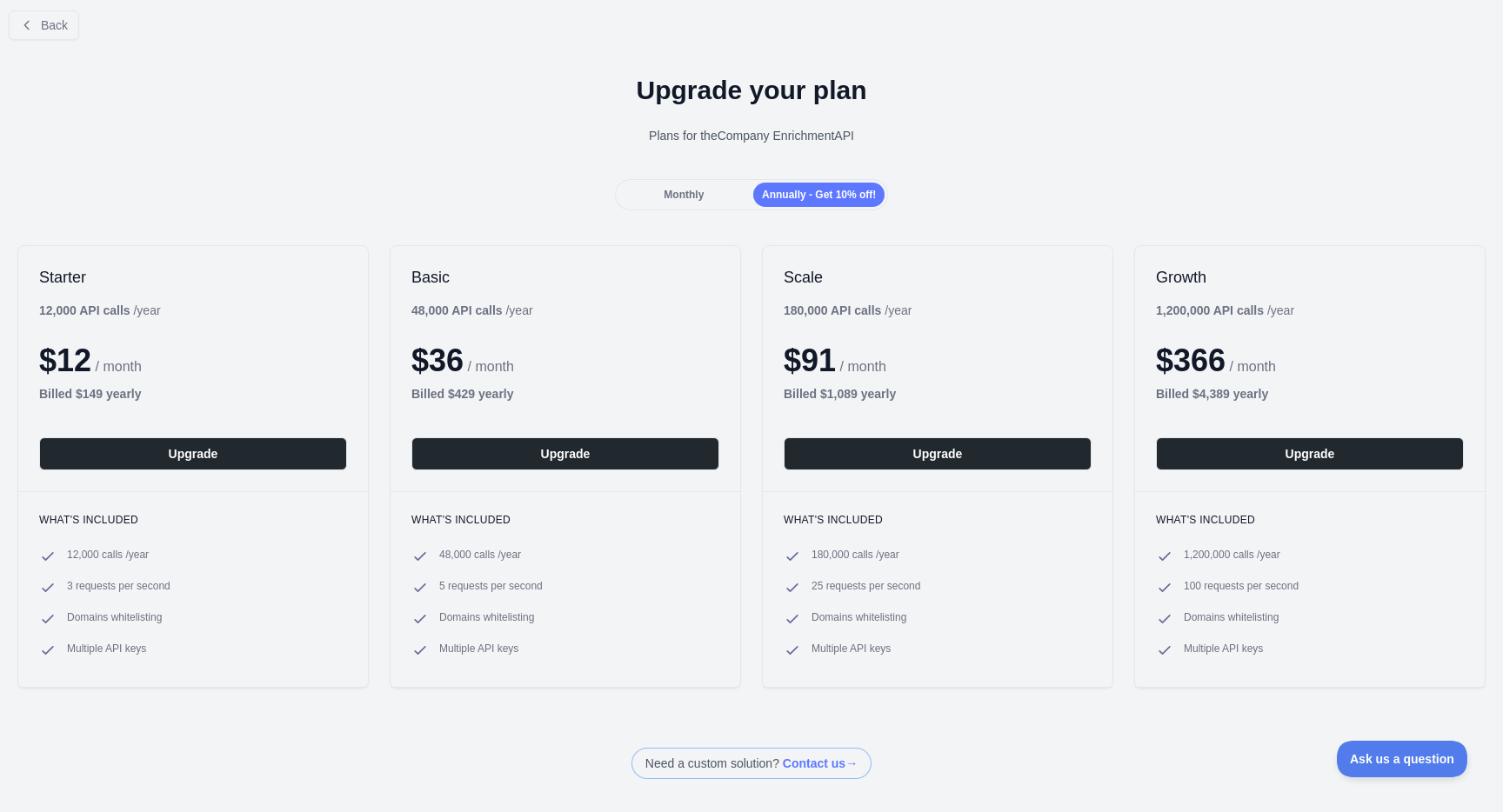
click at [773, 193] on span "Annually - Get 10% off!" at bounding box center [818, 195] width 114 height 13
click at [723, 194] on div "Monthly" at bounding box center [683, 194] width 131 height 24
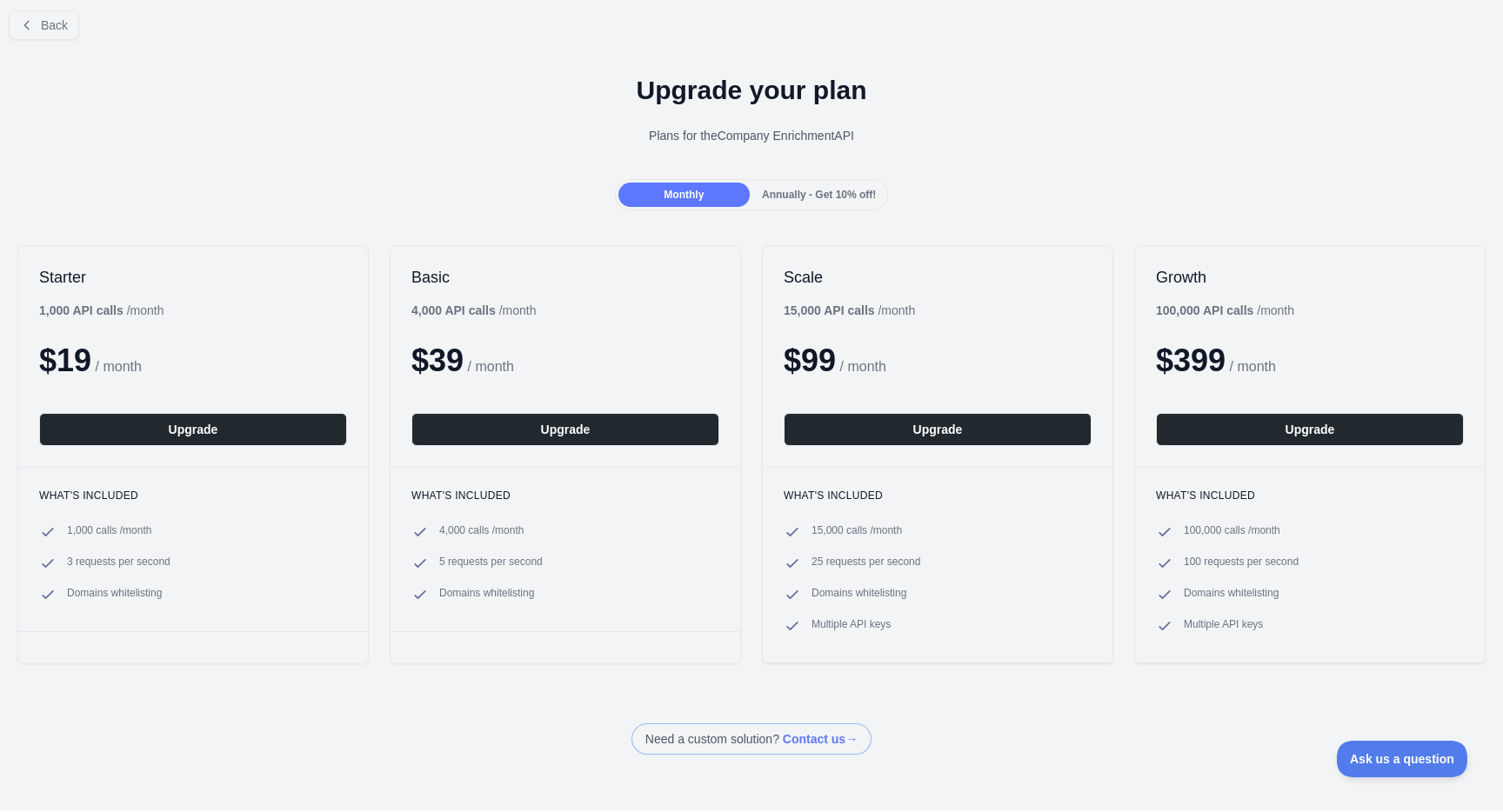
click at [828, 196] on span "Annually - Get 10% off!" at bounding box center [818, 195] width 114 height 13
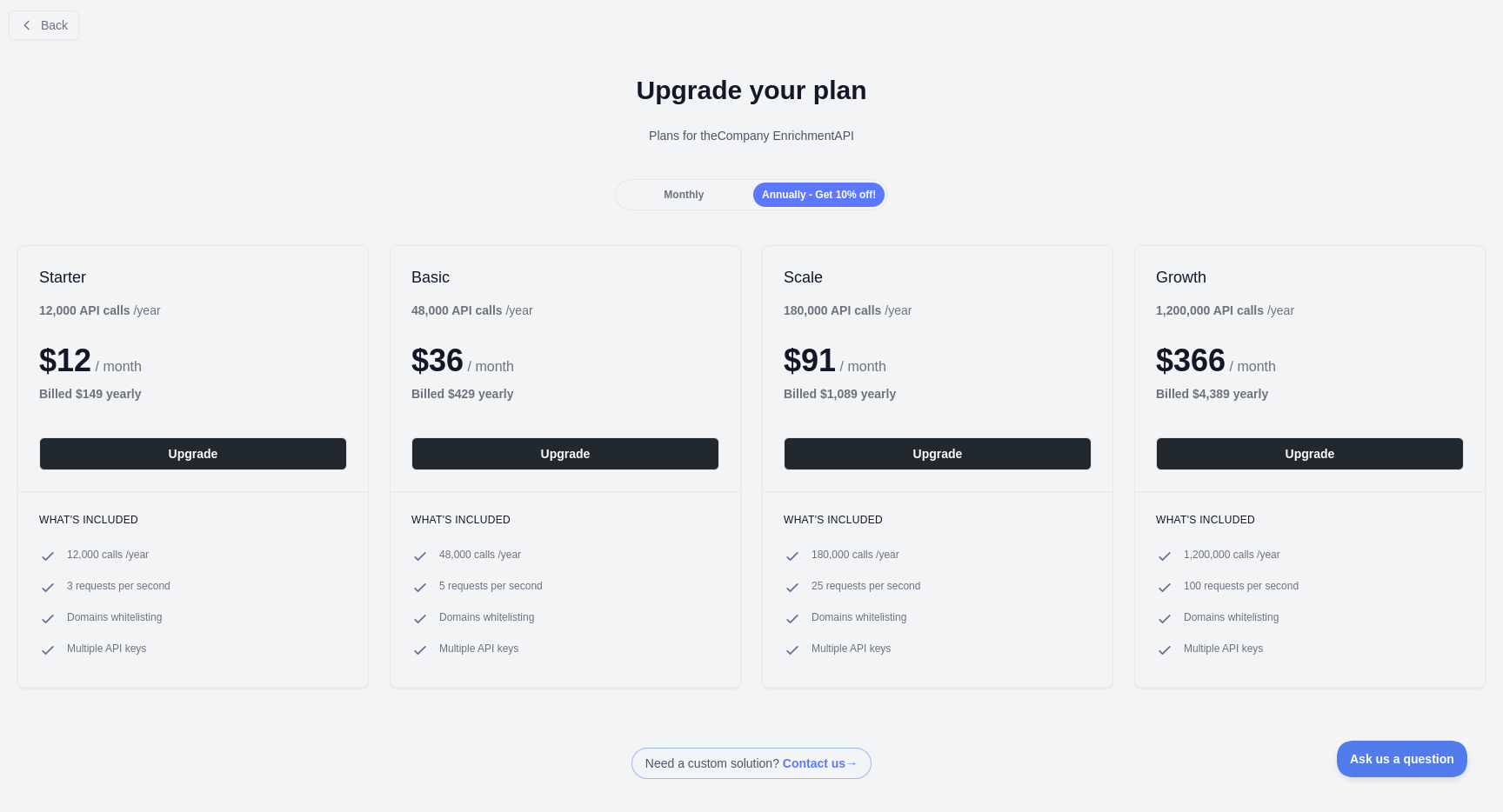
click at [719, 189] on div "Monthly" at bounding box center [683, 194] width 131 height 24
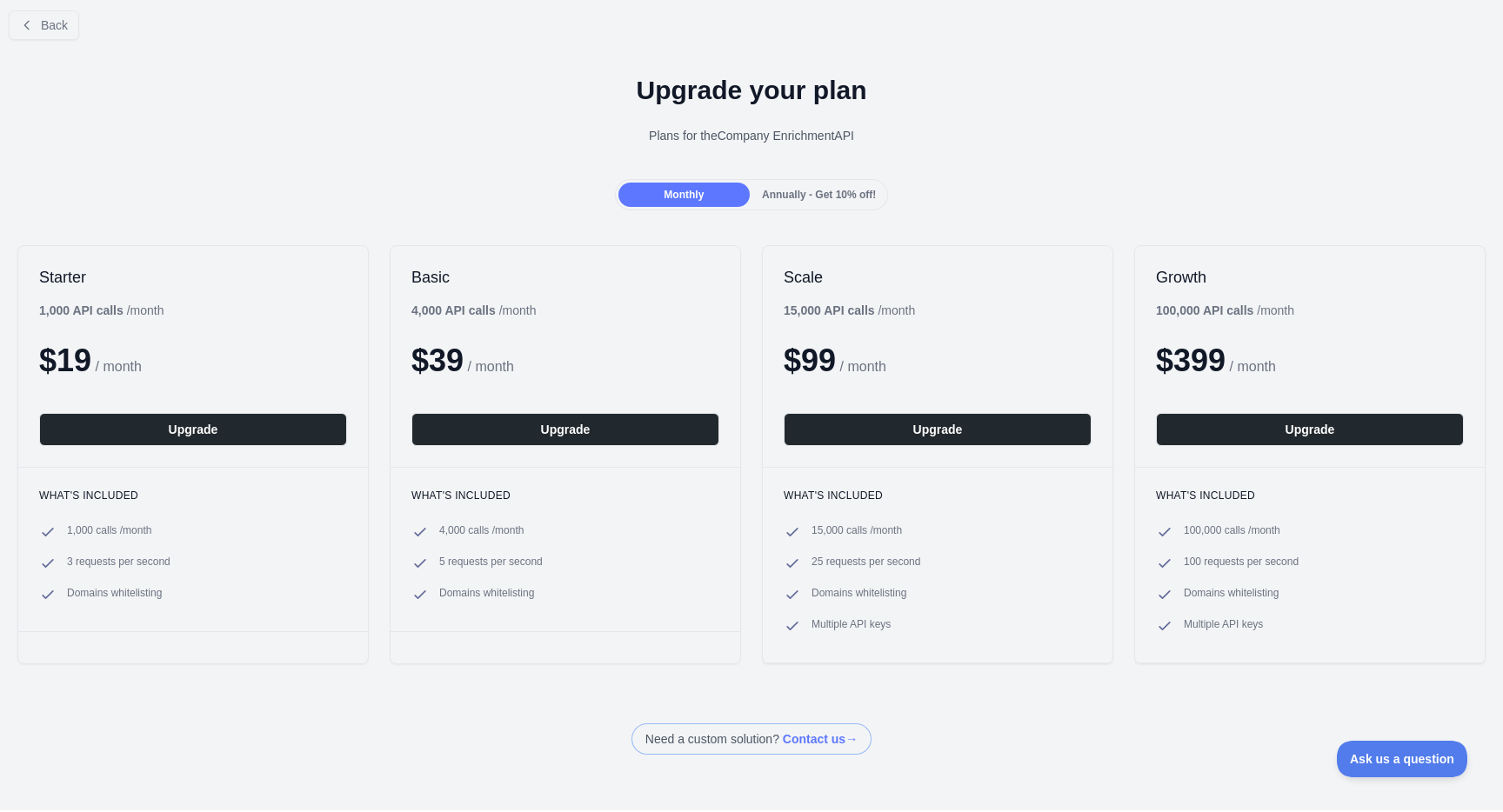
click at [840, 196] on span "Annually - Get 10% off!" at bounding box center [818, 195] width 114 height 13
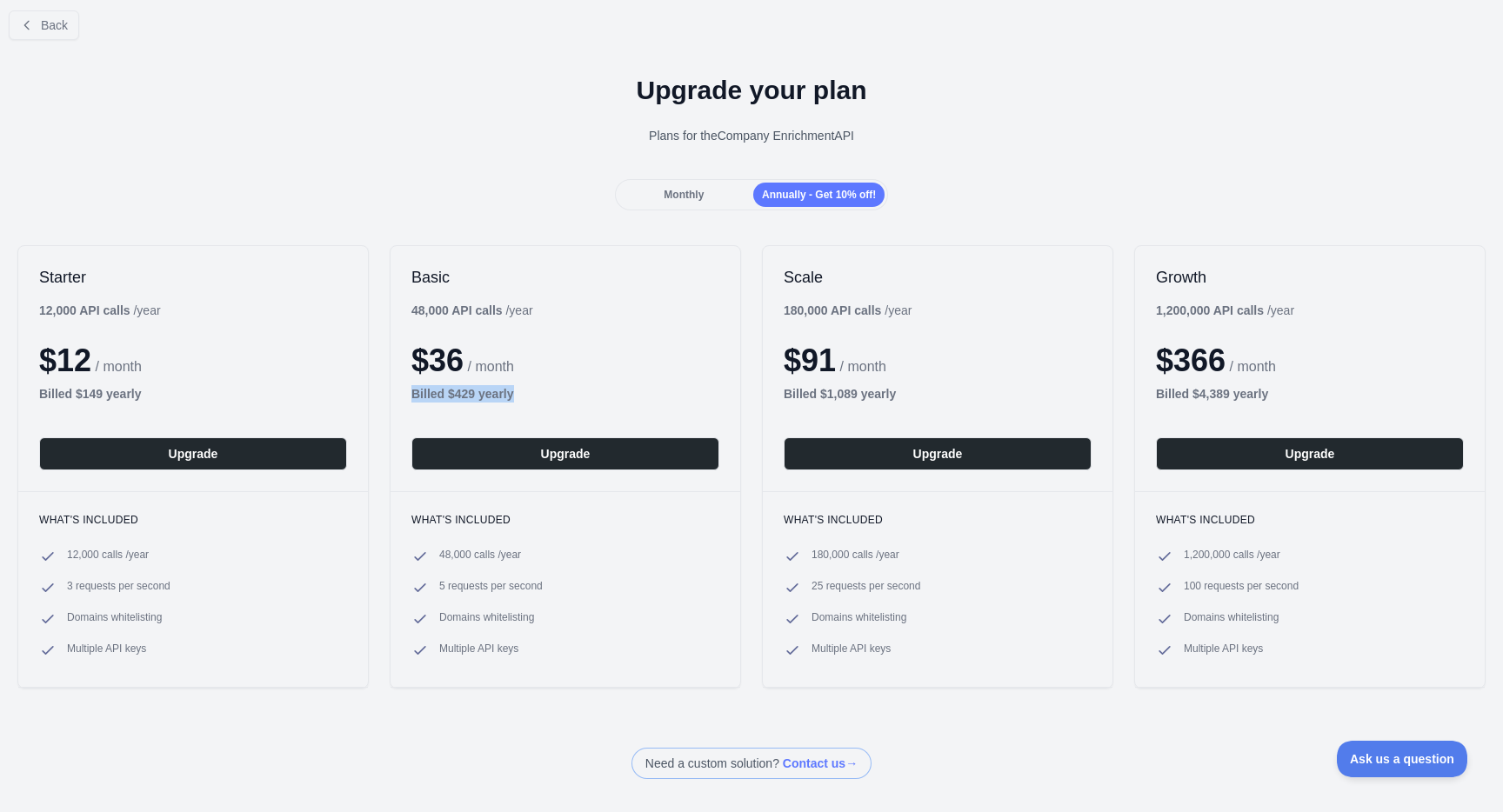
drag, startPoint x: 534, startPoint y: 393, endPoint x: 394, endPoint y: 382, distance: 140.4
click at [394, 382] on div "Basic 48,000 API calls / year $ 36 / month Billed $ 429 yearly Upgrade" at bounding box center [566, 369] width 349 height 245
click at [416, 297] on div "Basic 48,000 API calls / year $ 36 / month Billed $ 429 yearly Upgrade" at bounding box center [566, 369] width 349 height 245
click at [416, 296] on div "Basic 48,000 API calls / year $ 36 / month Billed $ 429 yearly Upgrade" at bounding box center [566, 369] width 349 height 245
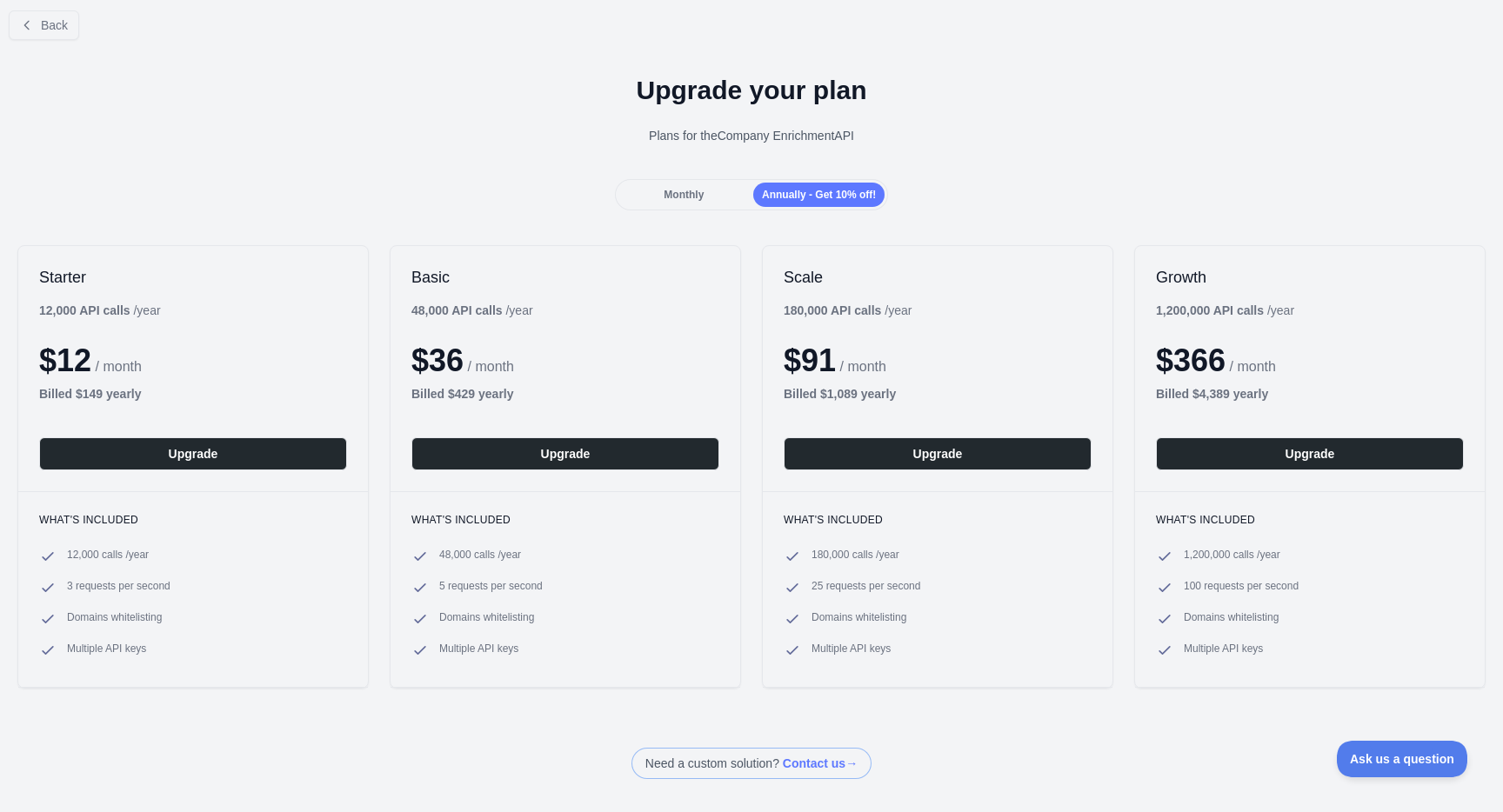
click at [429, 302] on div "48,000 API calls / year" at bounding box center [473, 310] width 122 height 17
click at [550, 433] on div "Basic 48,000 API calls / year $ 36 / month Billed $ 429 yearly Upgrade" at bounding box center [566, 369] width 349 height 245
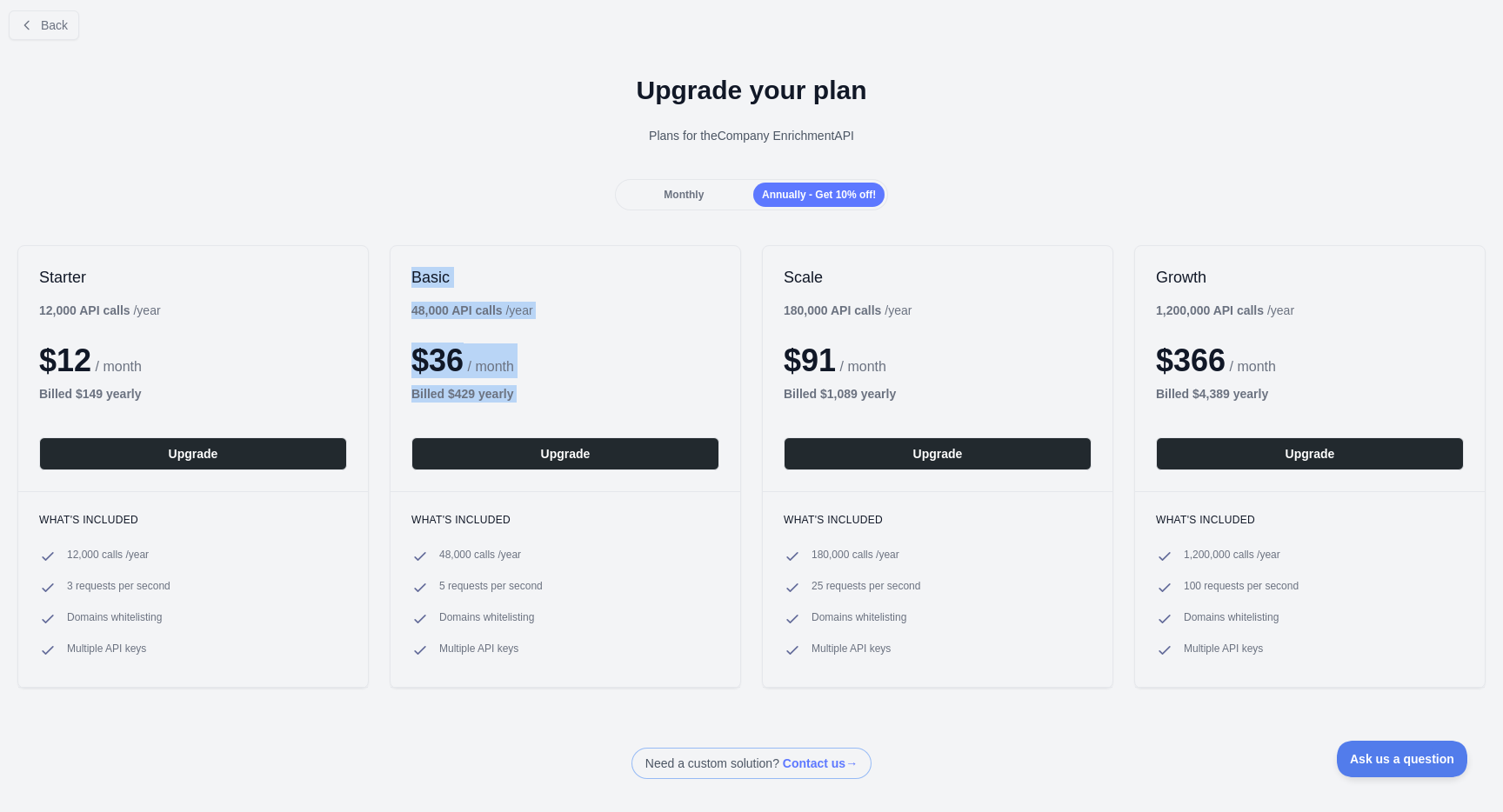
drag, startPoint x: 540, startPoint y: 407, endPoint x: 384, endPoint y: 259, distance: 215.0
click at [384, 259] on div "Starter 12,000 API calls / year $ 12 / month Billed $ 149 yearly Upgrade What's…" at bounding box center [751, 467] width 1503 height 478
click at [676, 201] on div "Monthly" at bounding box center [683, 194] width 131 height 24
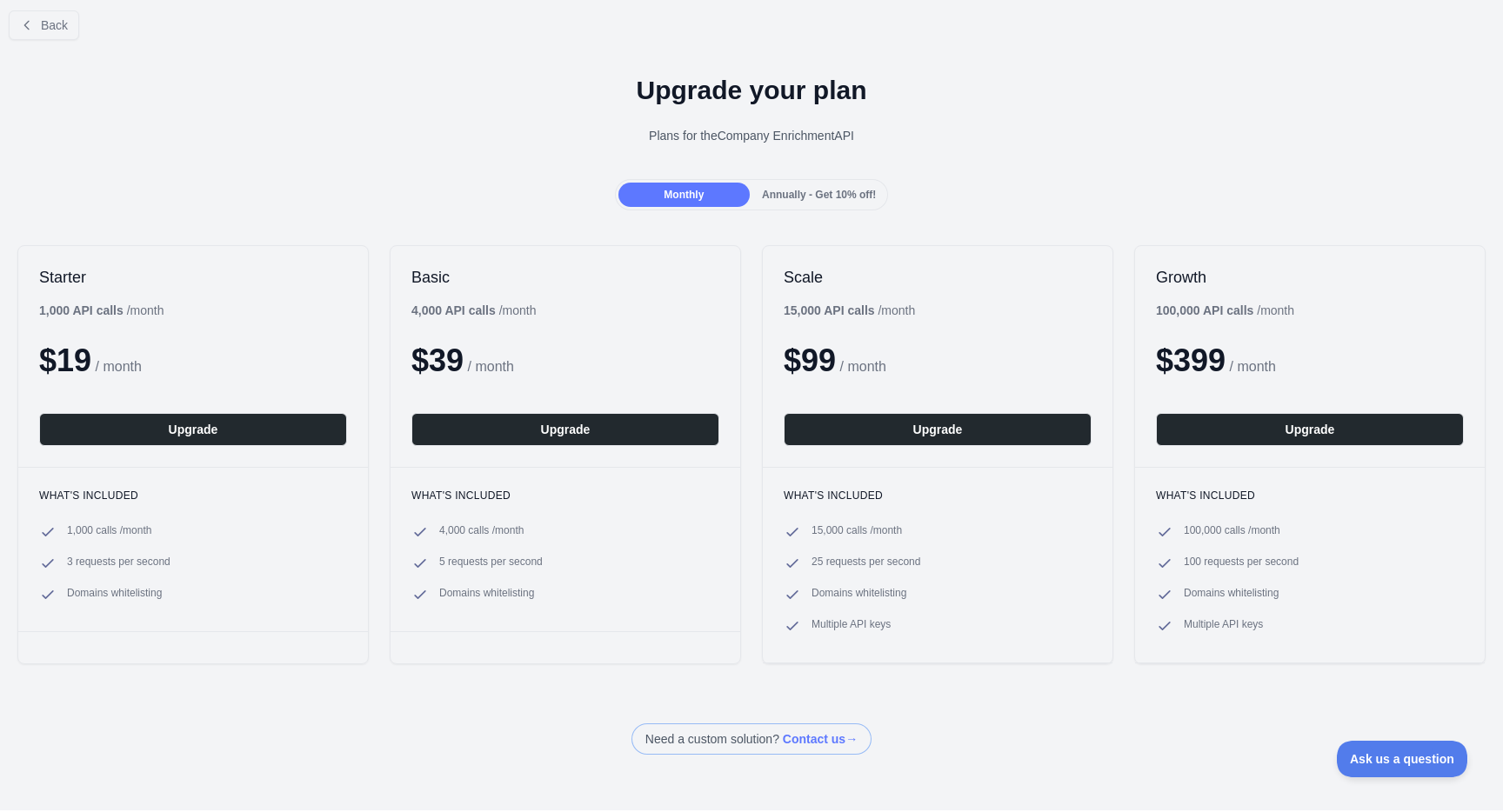
click at [499, 370] on span "/ month" at bounding box center [491, 366] width 47 height 15
drag, startPoint x: 567, startPoint y: 369, endPoint x: 403, endPoint y: 265, distance: 194.2
click at [403, 265] on div "Basic 4,000 API calls / month $ 39 / month Upgrade" at bounding box center [566, 357] width 349 height 221
click at [671, 285] on h2 "Basic" at bounding box center [565, 277] width 308 height 21
